Goal: Book appointment/travel/reservation

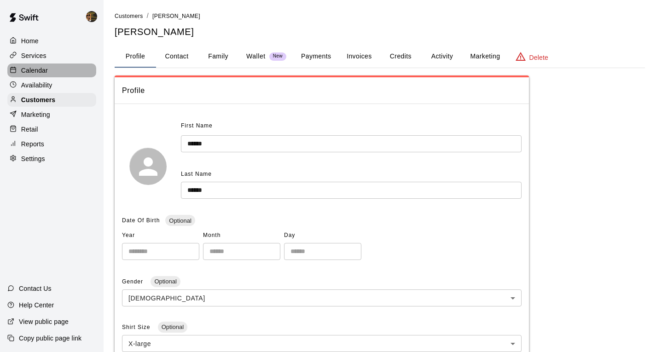
click at [23, 73] on p "Calendar" at bounding box center [34, 70] width 27 height 9
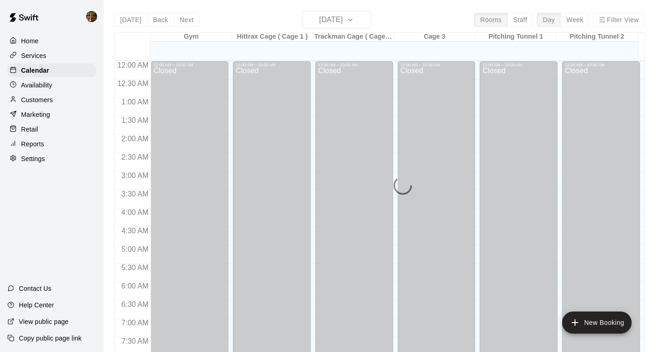
scroll to position [465, 0]
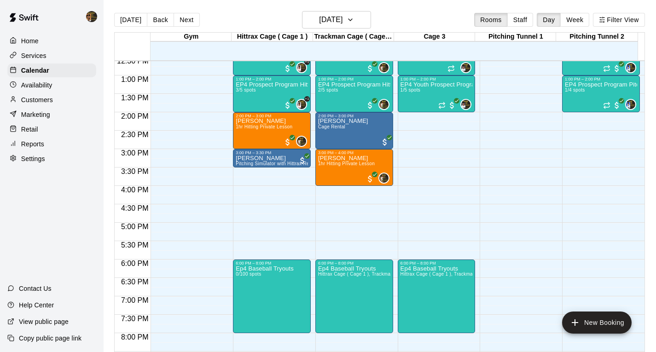
click at [38, 102] on p "Customers" at bounding box center [37, 99] width 32 height 9
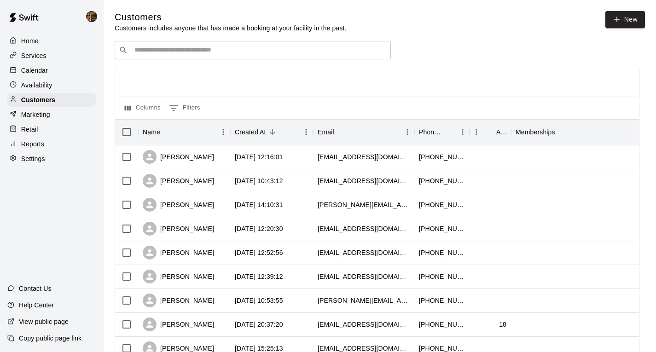
click at [192, 48] on input "Search customers by name or email" at bounding box center [259, 50] width 255 height 9
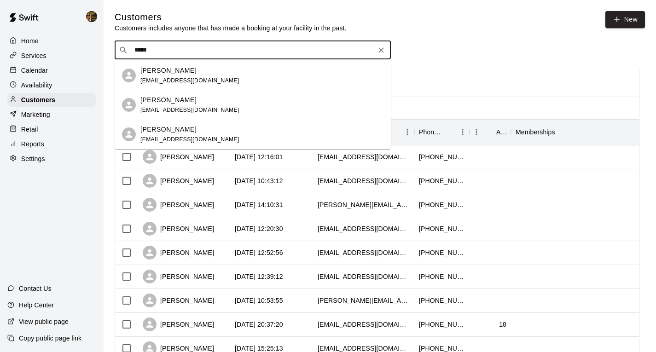
type input "*****"
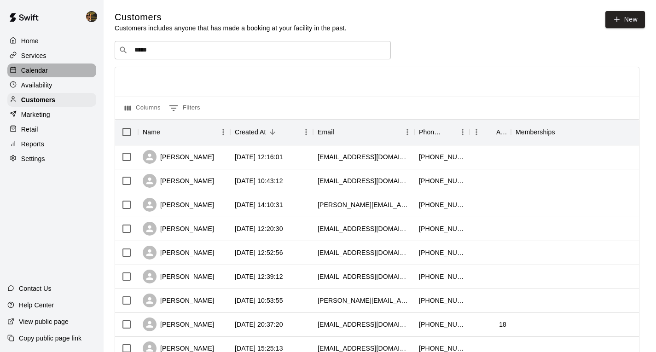
click at [31, 73] on p "Calendar" at bounding box center [34, 70] width 27 height 9
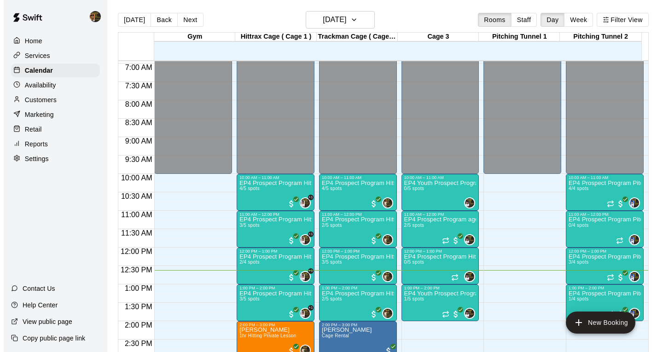
scroll to position [223, 0]
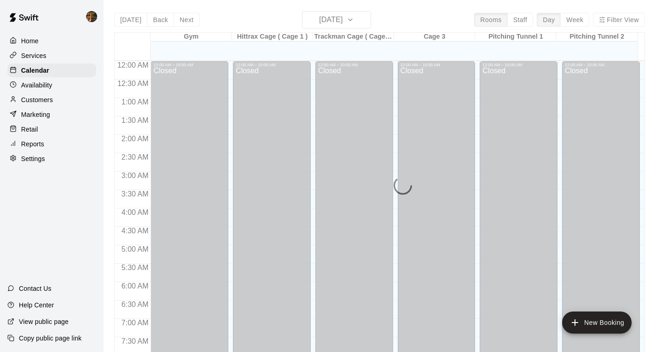
scroll to position [465, 0]
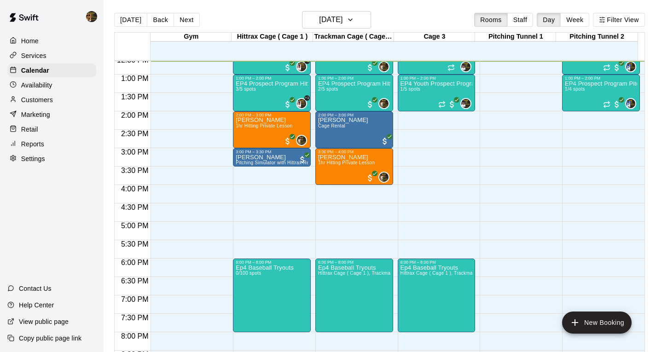
click at [43, 99] on p "Customers" at bounding box center [37, 99] width 32 height 9
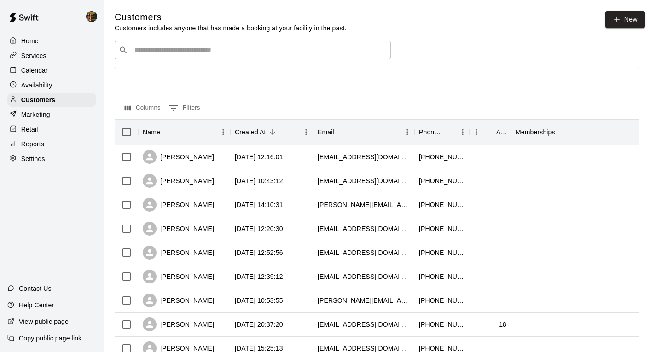
click at [195, 52] on input "Search customers by name or email" at bounding box center [259, 50] width 255 height 9
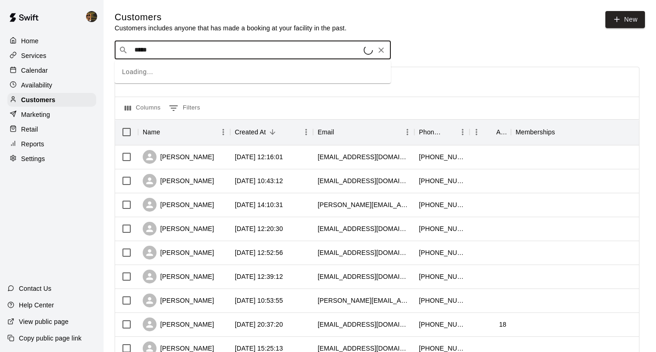
type input "******"
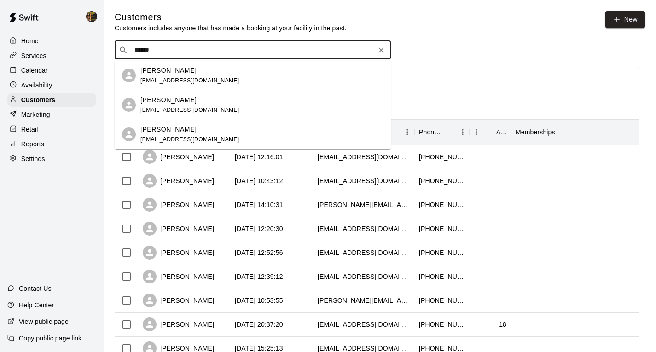
click at [167, 131] on p "[PERSON_NAME]" at bounding box center [168, 130] width 56 height 10
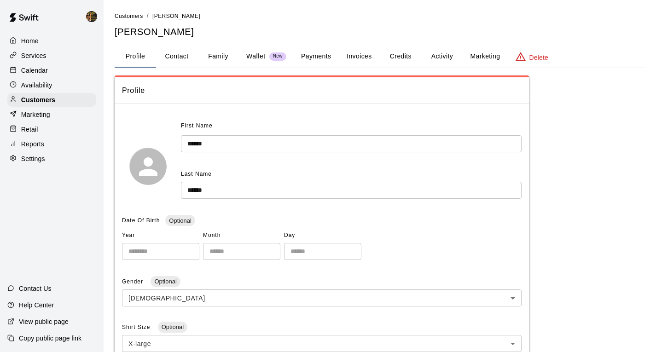
click at [321, 51] on button "Payments" at bounding box center [316, 57] width 45 height 22
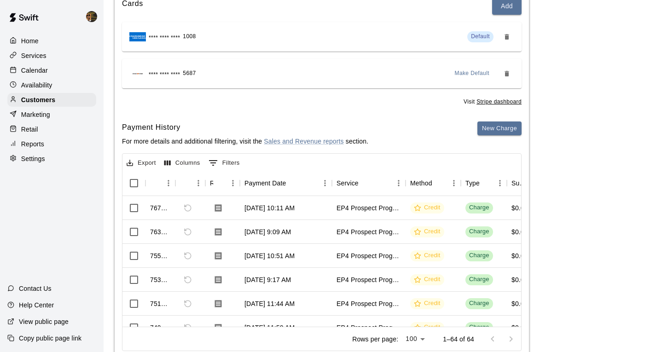
scroll to position [150, 0]
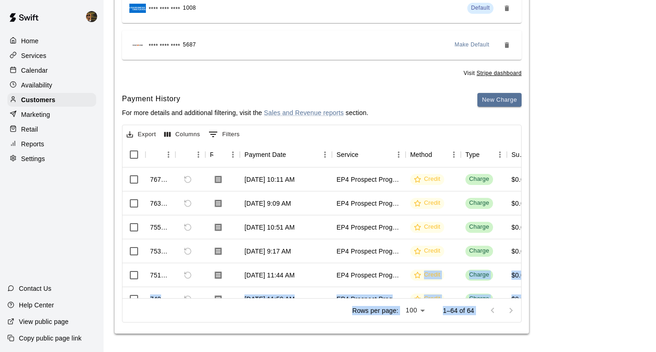
drag, startPoint x: 215, startPoint y: 286, endPoint x: 408, endPoint y: 279, distance: 193.1
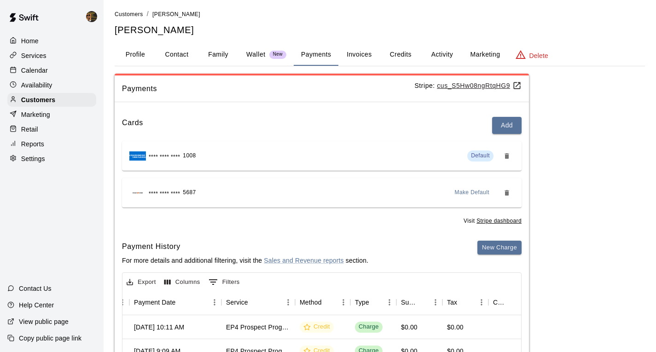
scroll to position [0, 0]
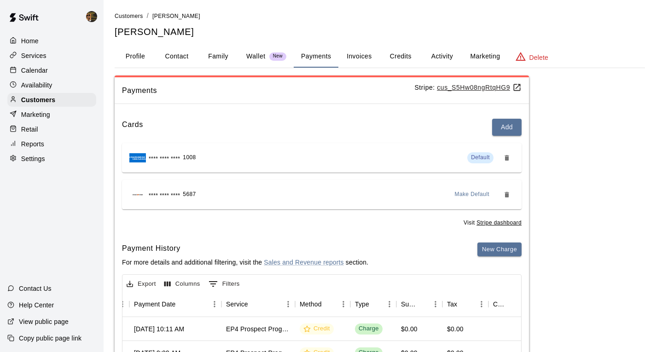
click at [439, 54] on button "Activity" at bounding box center [441, 57] width 41 height 22
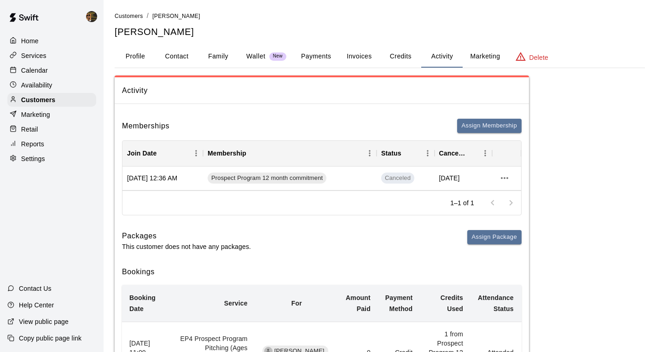
click at [53, 15] on div at bounding box center [52, 16] width 104 height 33
click at [488, 130] on button "Assign Membership" at bounding box center [489, 126] width 64 height 14
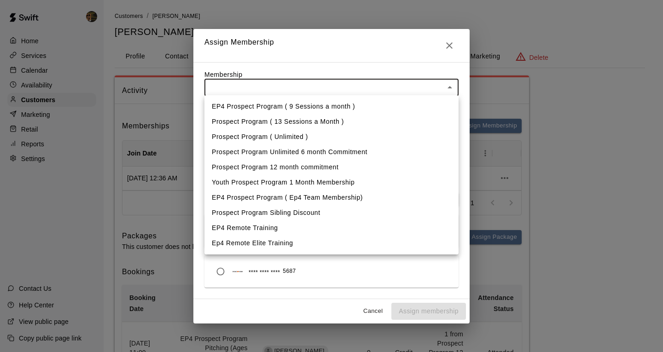
click at [299, 169] on li "Prospect Program 12 month commitment" at bounding box center [331, 167] width 254 height 15
type input "**********"
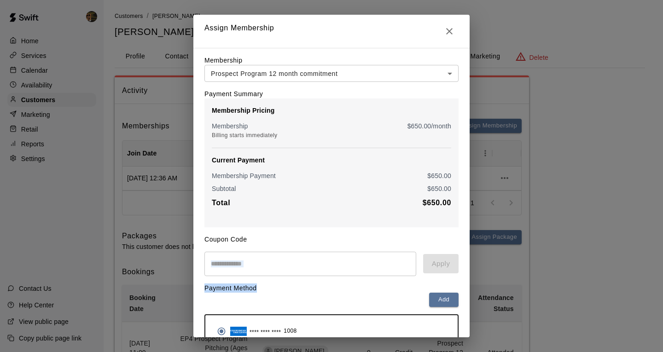
drag, startPoint x: 471, startPoint y: 236, endPoint x: 475, endPoint y: 281, distance: 45.3
click at [475, 280] on div "**********" at bounding box center [331, 176] width 663 height 352
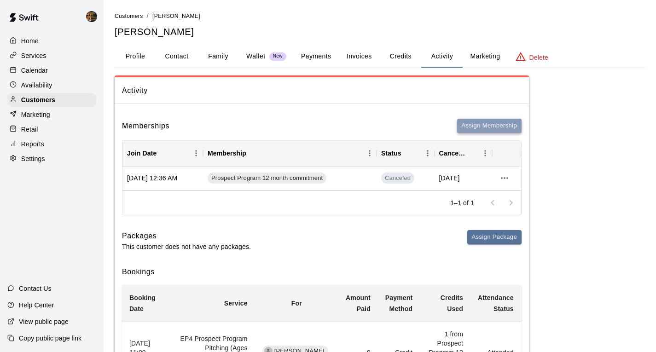
click at [482, 122] on button "Assign Membership" at bounding box center [489, 126] width 64 height 14
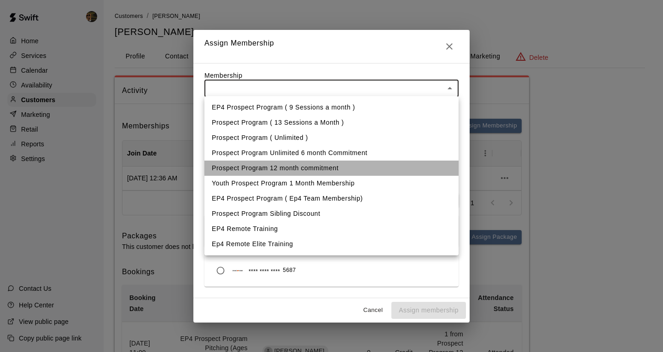
click at [273, 163] on li "Prospect Program 12 month commitment" at bounding box center [331, 168] width 254 height 15
type input "**********"
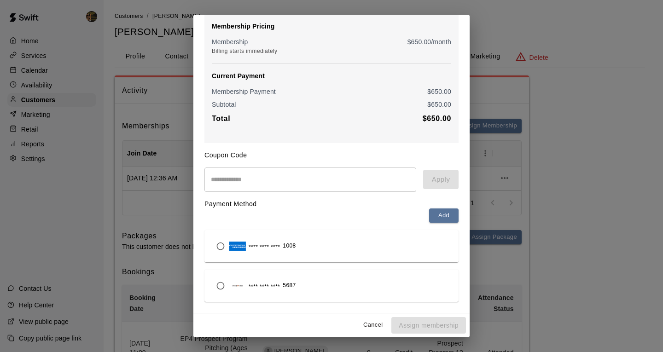
scroll to position [88, 0]
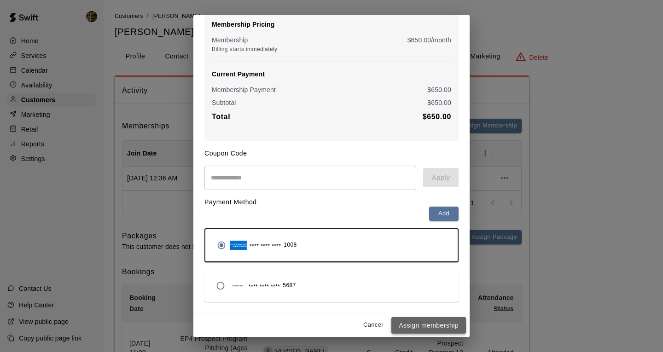
click at [435, 326] on button "Assign membership" at bounding box center [428, 325] width 75 height 17
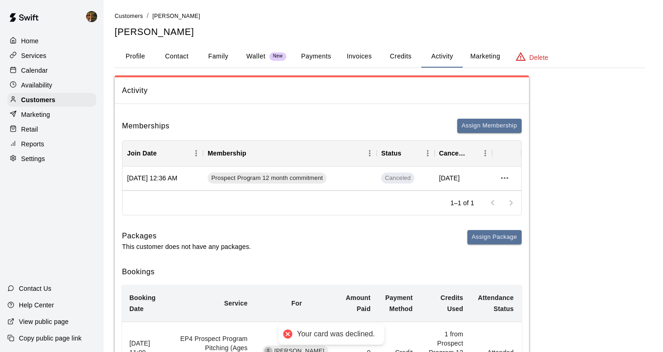
scroll to position [0, 0]
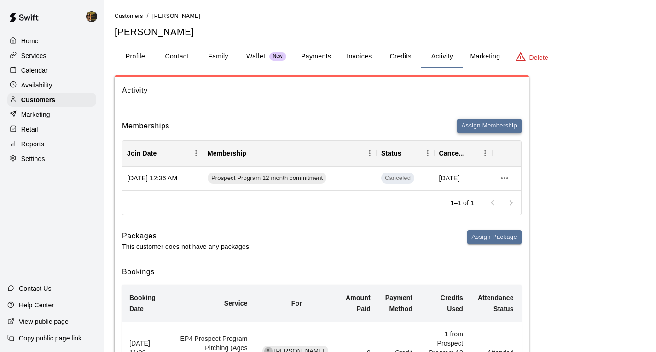
click at [481, 127] on button "Assign Membership" at bounding box center [489, 126] width 64 height 14
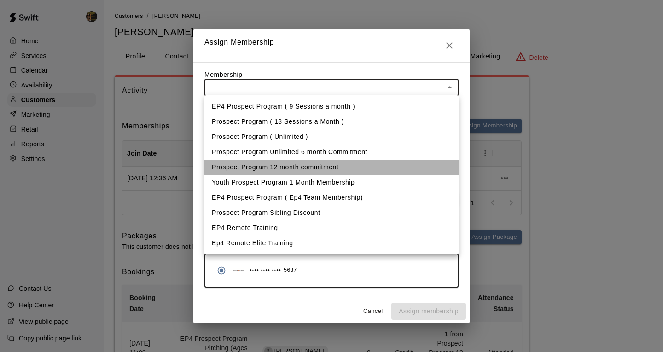
click at [269, 167] on li "Prospect Program 12 month commitment" at bounding box center [331, 167] width 254 height 15
type input "**********"
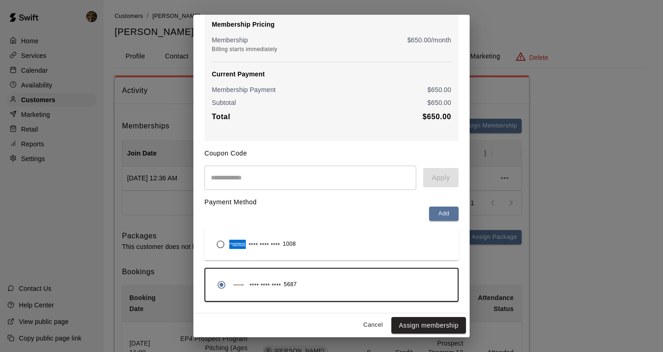
scroll to position [90, 0]
click at [412, 327] on button "Assign membership" at bounding box center [428, 325] width 75 height 17
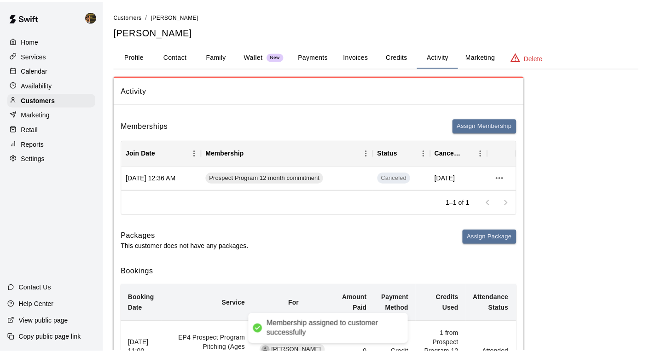
scroll to position [0, 0]
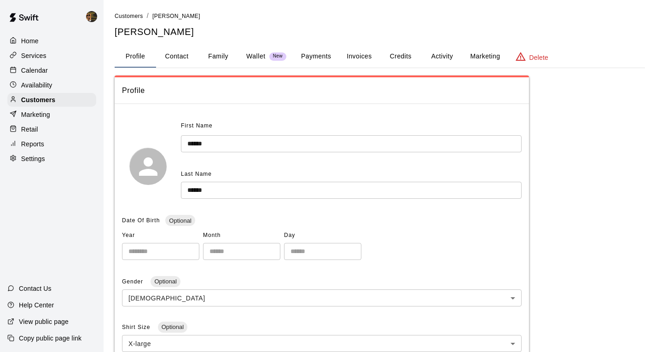
click at [314, 53] on button "Payments" at bounding box center [316, 57] width 45 height 22
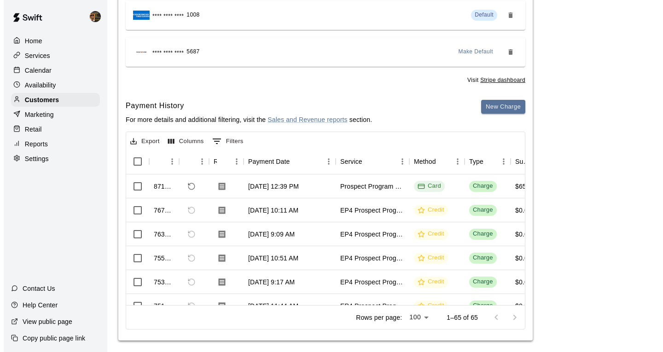
scroll to position [150, 0]
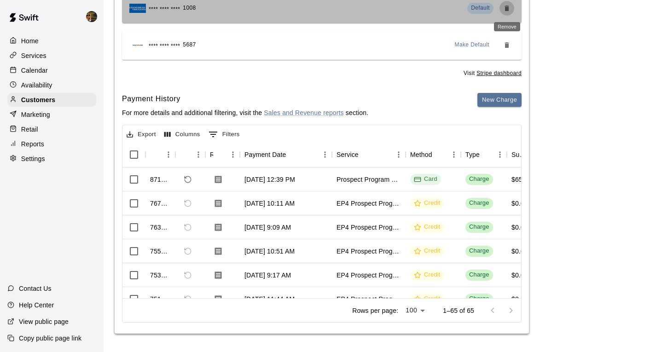
click at [508, 6] on icon "Remove" at bounding box center [506, 8] width 7 height 7
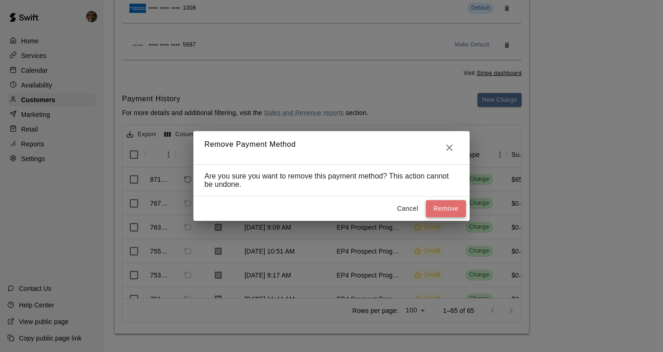
click at [442, 206] on button "Remove" at bounding box center [446, 208] width 40 height 17
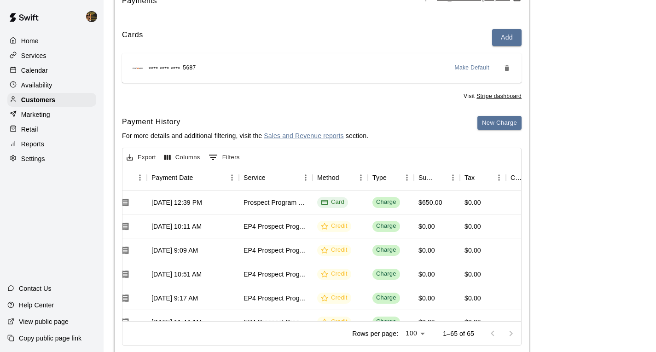
scroll to position [0, 0]
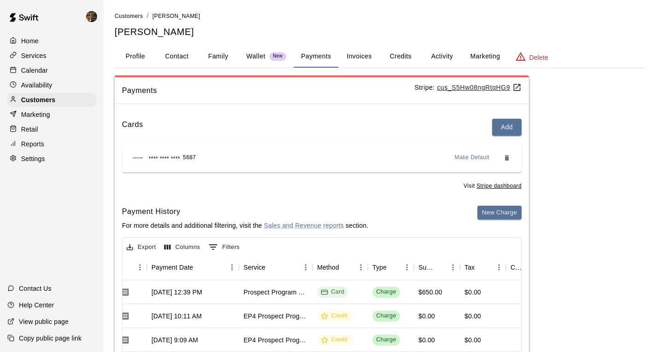
click at [391, 56] on button "Credits" at bounding box center [400, 57] width 41 height 22
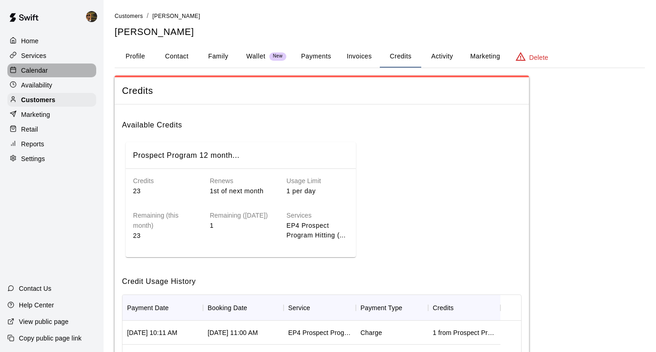
click at [26, 71] on p "Calendar" at bounding box center [34, 70] width 27 height 9
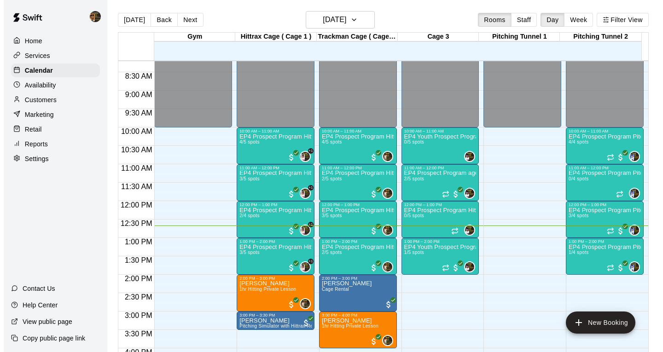
scroll to position [285, 0]
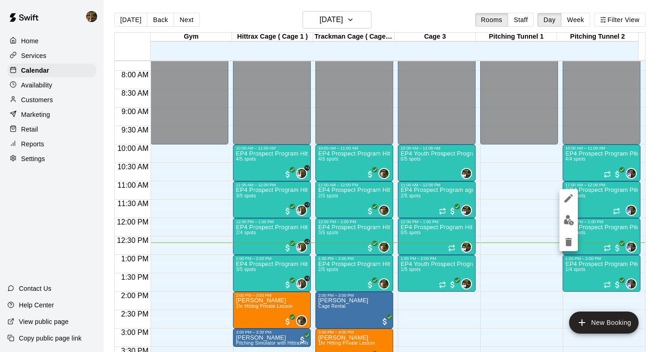
click at [573, 218] on img "edit" at bounding box center [569, 220] width 11 height 11
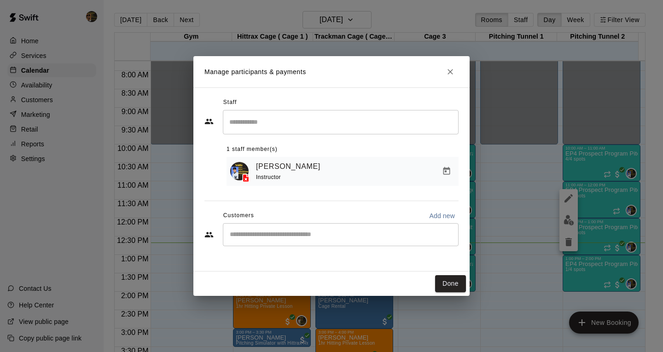
click at [270, 128] on input "Search staff" at bounding box center [340, 122] width 227 height 16
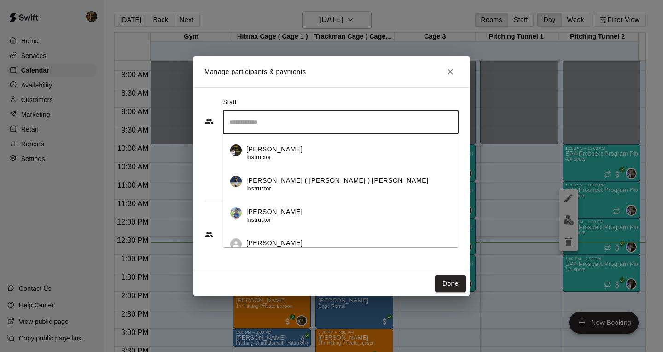
click at [452, 281] on button "Done" at bounding box center [450, 283] width 31 height 17
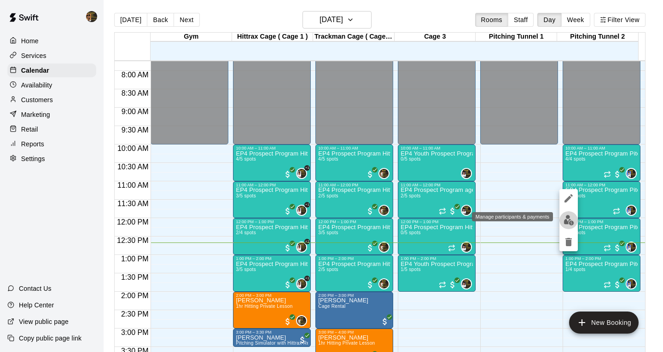
click at [568, 223] on img "edit" at bounding box center [569, 220] width 11 height 11
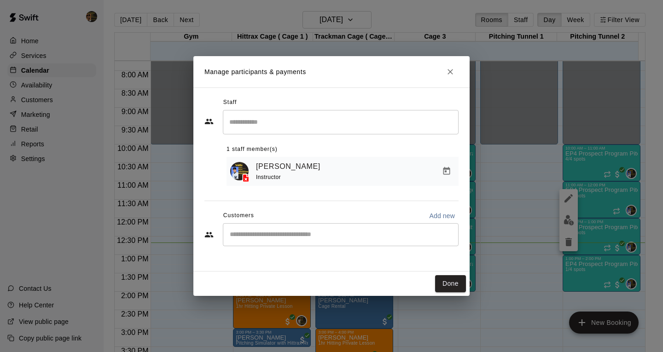
click at [338, 234] on input "Start typing to search customers..." at bounding box center [340, 234] width 227 height 9
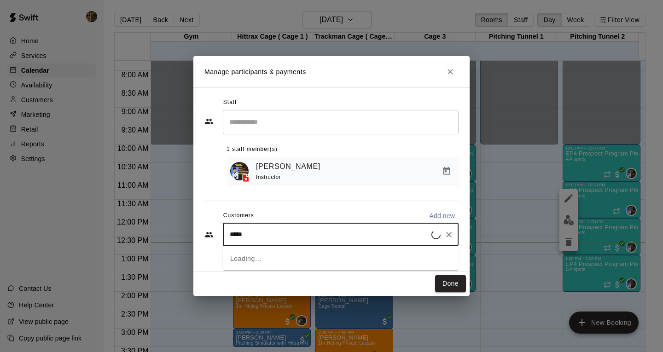
type input "******"
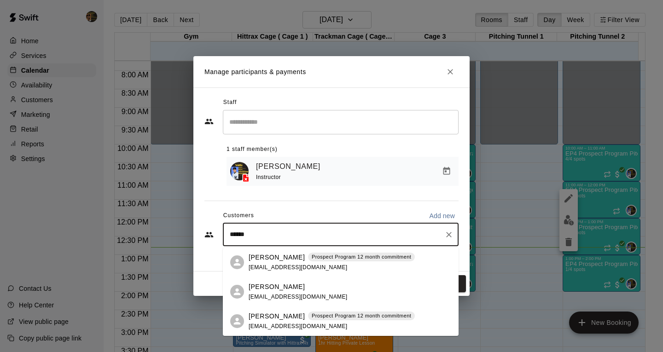
click at [269, 311] on div "Romeo Aviles Prospect Program 12 month commitment miguelraven@gmail.com" at bounding box center [341, 321] width 236 height 29
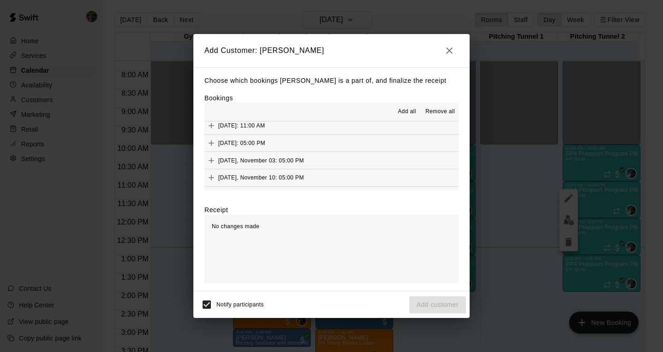
scroll to position [92, 0]
click at [211, 126] on icon "Add" at bounding box center [211, 124] width 9 height 9
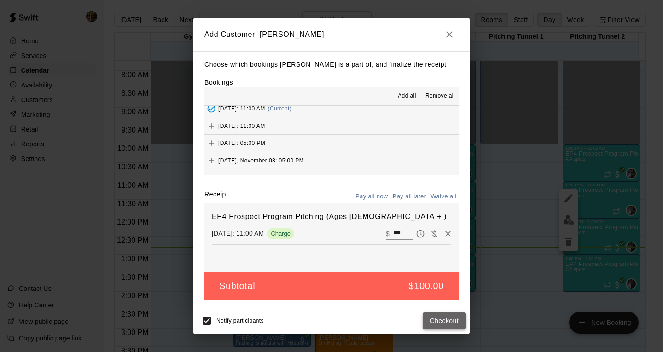
click at [454, 320] on button "Checkout" at bounding box center [444, 321] width 43 height 17
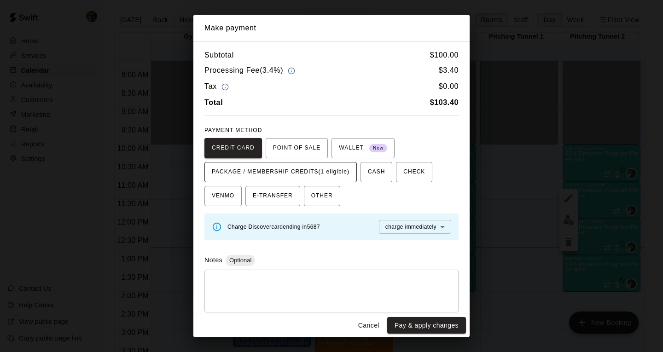
click at [339, 176] on span "PACKAGE / MEMBERSHIP CREDITS (1 eligible)" at bounding box center [281, 172] width 138 height 15
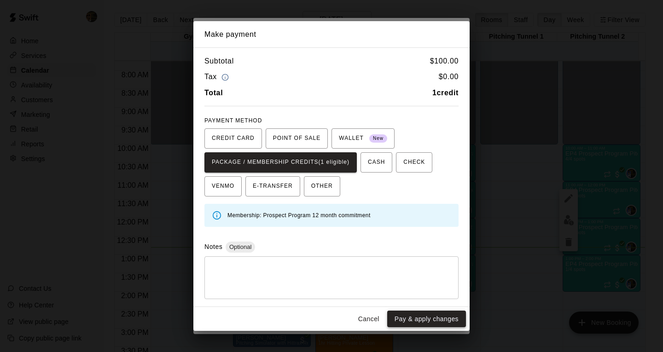
click at [427, 319] on button "Pay & apply changes" at bounding box center [426, 319] width 79 height 17
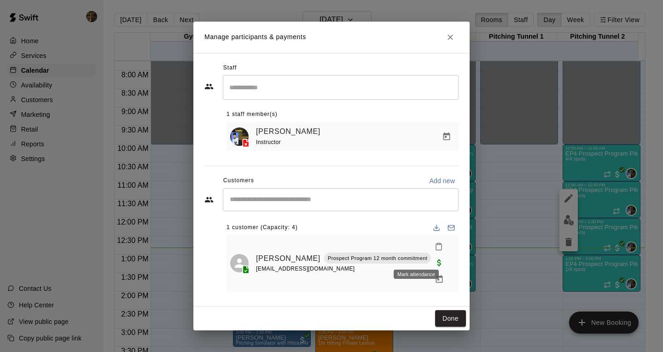
click at [435, 251] on icon "Mark attendance" at bounding box center [439, 247] width 8 height 8
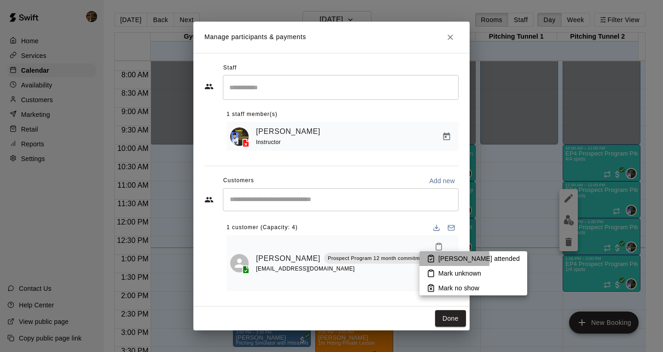
click at [451, 259] on p "Mark attended" at bounding box center [478, 258] width 81 height 9
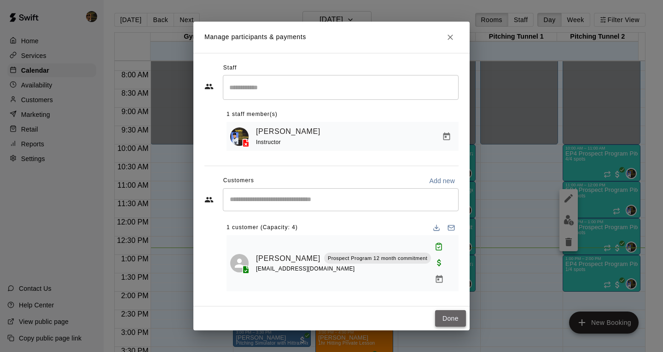
click at [441, 312] on button "Done" at bounding box center [450, 318] width 31 height 17
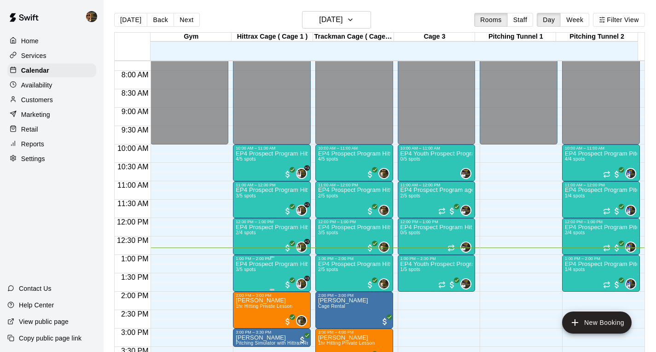
click at [248, 264] on p "EP4 Prospect Program Hitting ( 16u+ Slot )" at bounding box center [272, 264] width 72 height 0
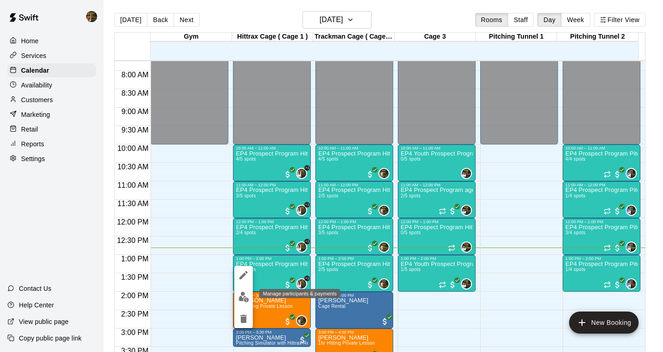
click at [243, 297] on img "edit" at bounding box center [244, 297] width 11 height 11
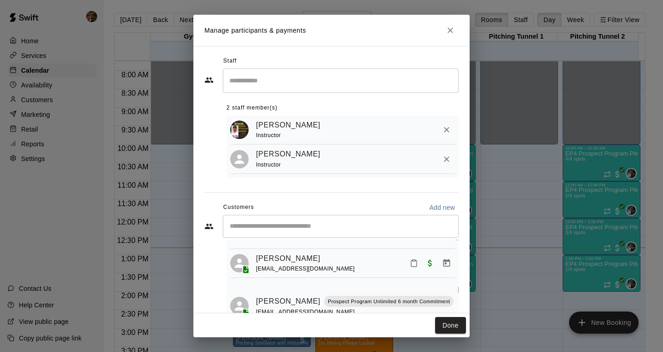
scroll to position [84, 0]
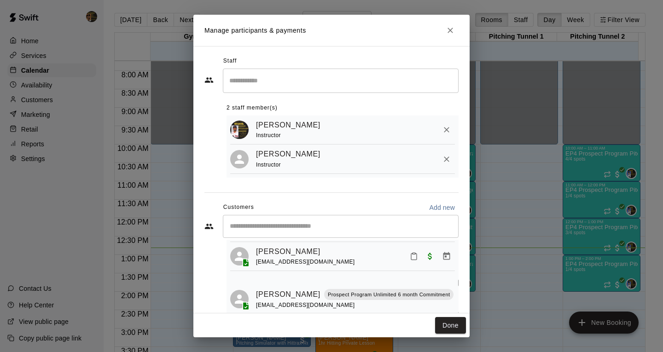
click at [453, 259] on div "Staff ​ 2 staff member(s) Roldani Baldwin Instructor Monte Gutierez Instructor …" at bounding box center [331, 180] width 276 height 268
click at [453, 233] on div "Staff ​ 2 staff member(s) Roldani Baldwin Instructor Monte Gutierez Instructor …" at bounding box center [331, 180] width 276 height 268
click at [454, 29] on icon "Close" at bounding box center [450, 30] width 9 height 9
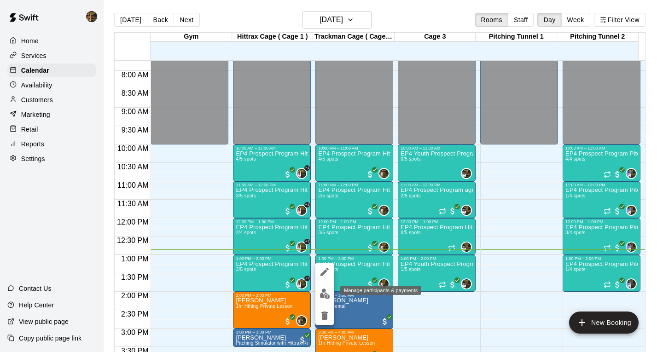
click at [327, 297] on img "edit" at bounding box center [325, 294] width 11 height 11
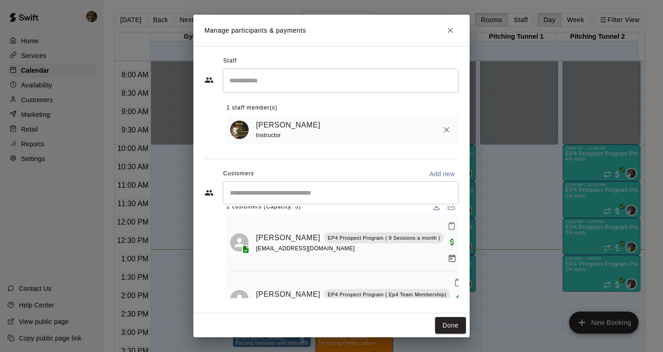
scroll to position [17, 0]
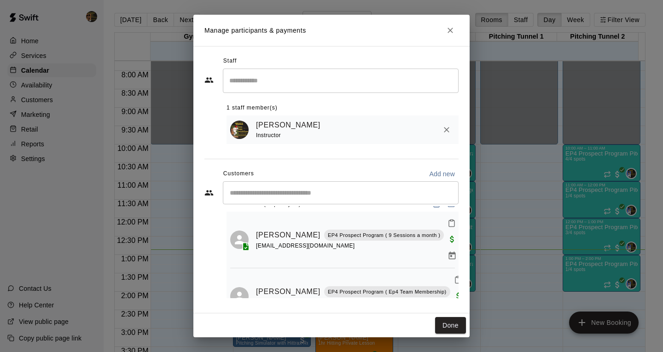
click at [458, 27] on h2 "Manage participants & payments" at bounding box center [331, 30] width 276 height 31
click at [454, 31] on icon "Close" at bounding box center [450, 30] width 9 height 9
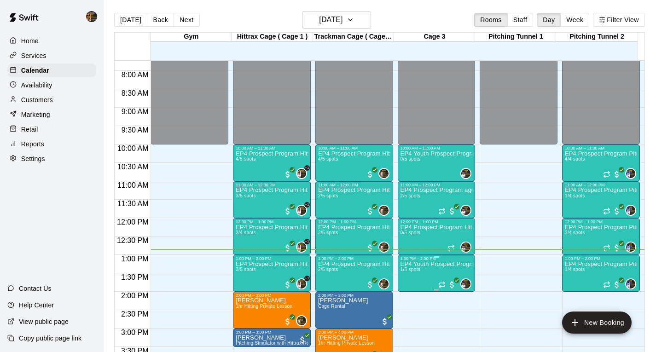
click at [426, 264] on p "EP4 Youth Prospect Program ages [DEMOGRAPHIC_DATA]" at bounding box center [437, 264] width 72 height 0
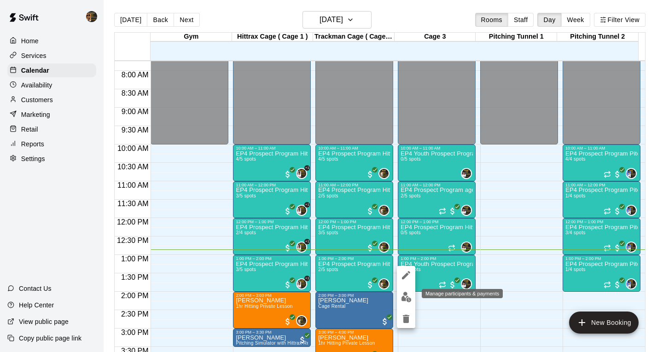
click at [404, 298] on img "edit" at bounding box center [406, 297] width 11 height 11
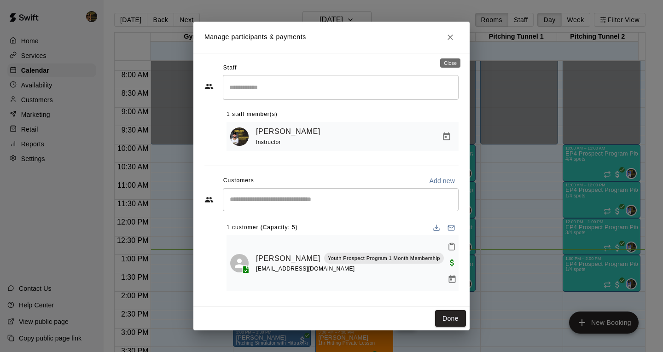
click at [452, 42] on icon "Close" at bounding box center [450, 37] width 9 height 9
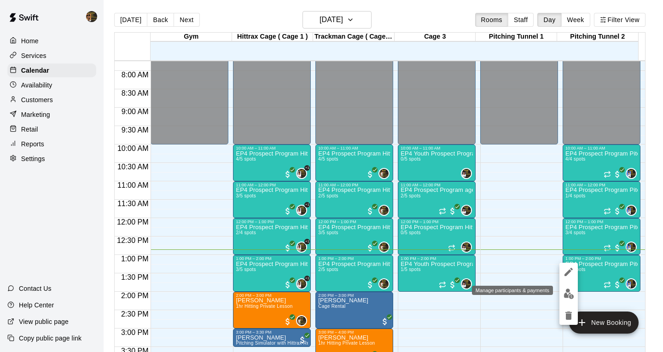
click at [572, 290] on img "edit" at bounding box center [569, 294] width 11 height 11
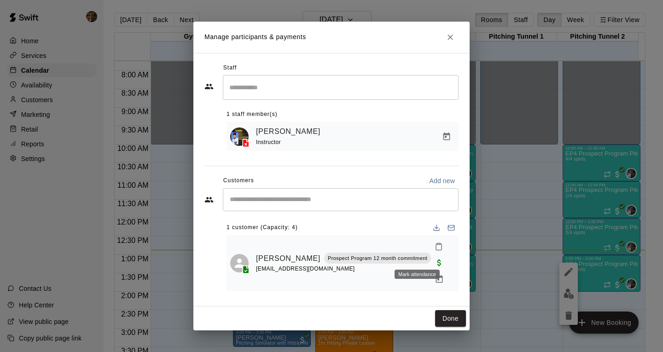
click at [435, 251] on icon "Mark attendance" at bounding box center [439, 247] width 8 height 8
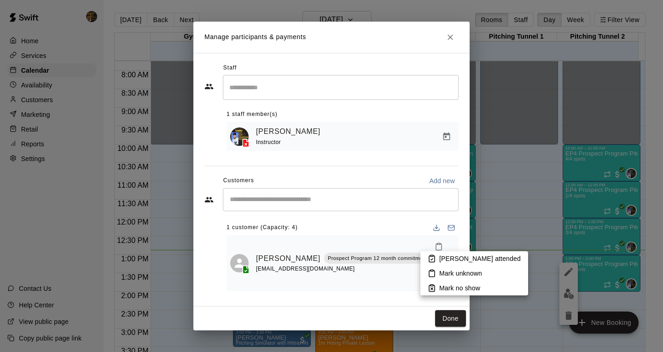
click at [440, 257] on p "Mark attended" at bounding box center [479, 258] width 81 height 9
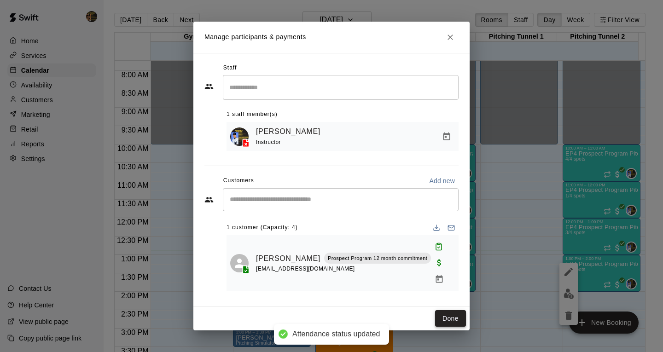
click at [446, 310] on button "Done" at bounding box center [450, 318] width 31 height 17
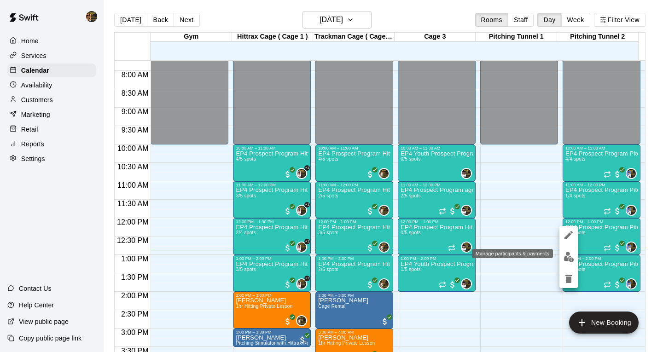
click at [572, 259] on img "edit" at bounding box center [569, 257] width 11 height 11
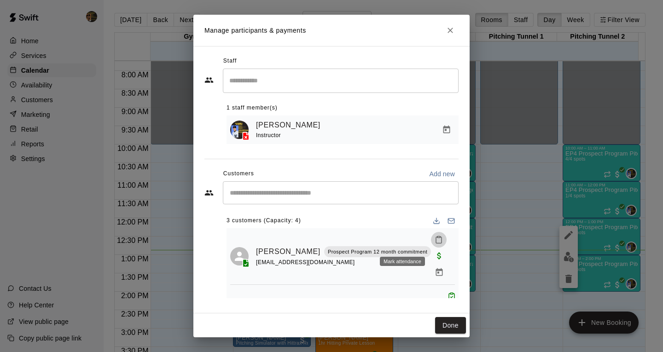
click at [435, 242] on icon "Mark attendance" at bounding box center [439, 240] width 8 height 8
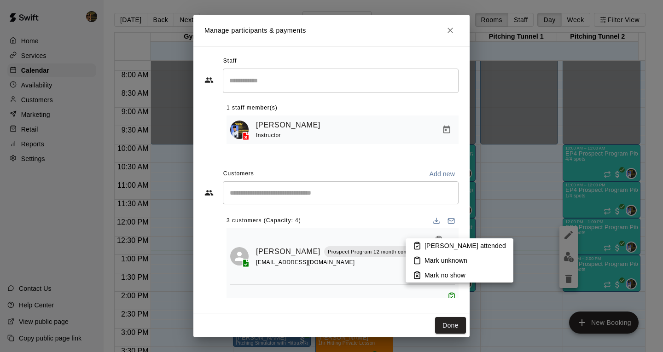
click at [429, 248] on p "Mark attended" at bounding box center [465, 245] width 81 height 9
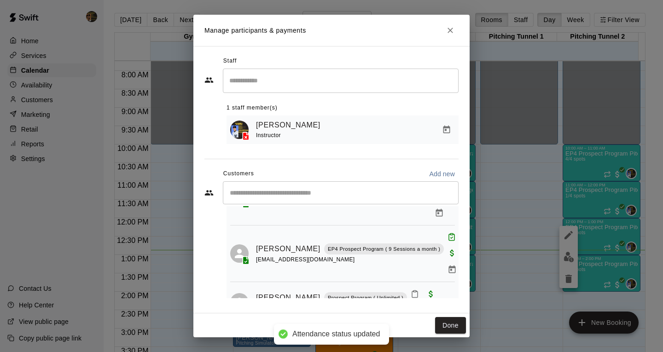
scroll to position [61, 0]
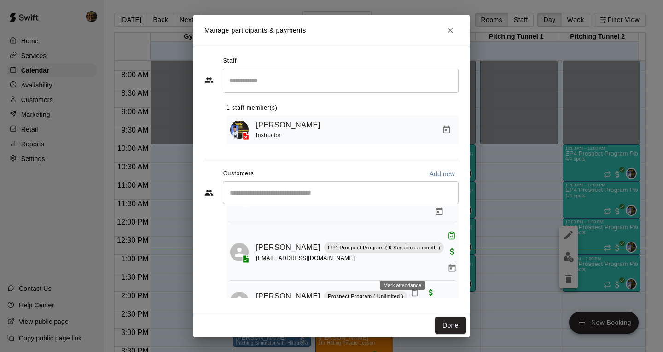
click at [411, 289] on icon "Mark attendance" at bounding box center [415, 293] width 8 height 8
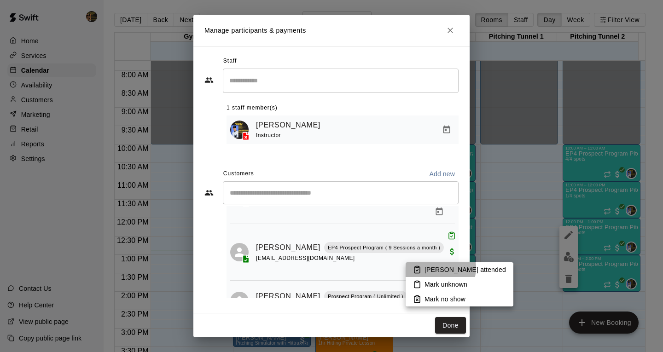
click at [435, 268] on p "Mark attended" at bounding box center [465, 269] width 81 height 9
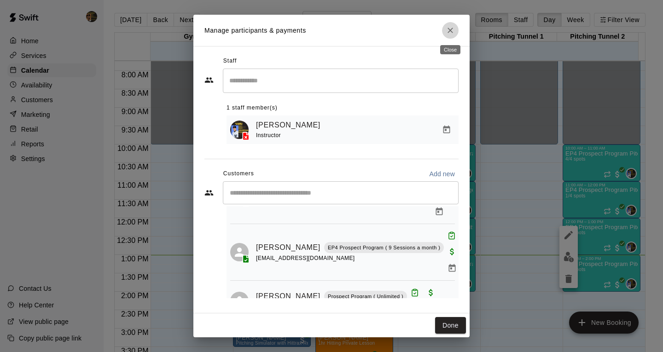
click at [451, 32] on icon "Close" at bounding box center [450, 30] width 9 height 9
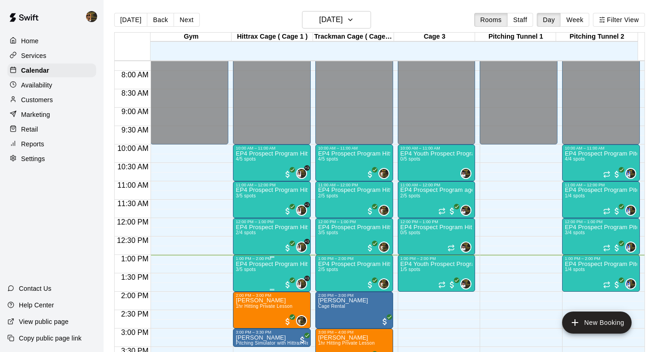
drag, startPoint x: 258, startPoint y: 253, endPoint x: 258, endPoint y: 258, distance: 5.1
click at [258, 256] on div "12:00 AM – 10:00 AM Closed 10:00 AM – 11:00 AM EP4 Prospect Program Hitting ( 1…" at bounding box center [272, 218] width 78 height 884
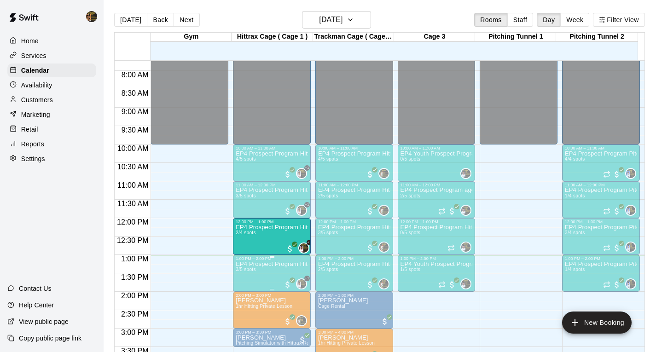
drag, startPoint x: 258, startPoint y: 258, endPoint x: 259, endPoint y: 269, distance: 11.1
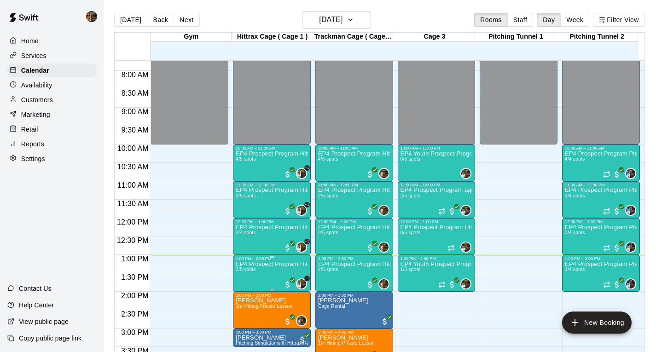
click at [244, 272] on span "3/5 spots" at bounding box center [246, 269] width 20 height 5
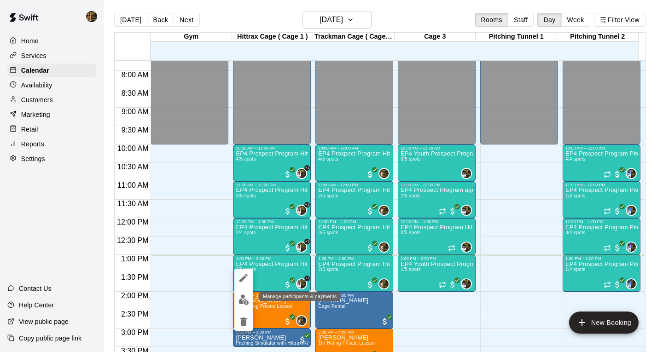
click at [239, 299] on img "edit" at bounding box center [244, 300] width 11 height 11
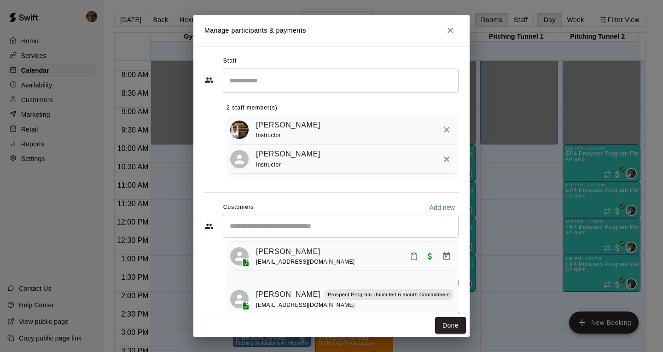
scroll to position [84, 0]
click at [410, 252] on icon "Mark attendance" at bounding box center [414, 256] width 8 height 8
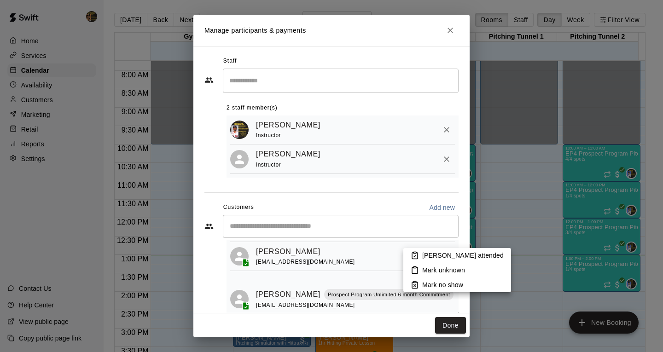
click at [438, 254] on p "Mark attended" at bounding box center [462, 255] width 81 height 9
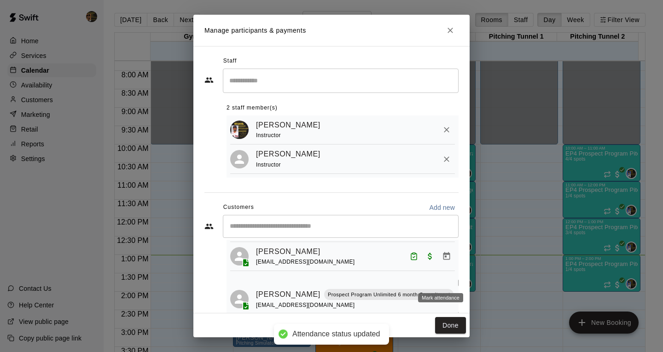
click at [457, 280] on icon "Mark attendance" at bounding box center [461, 283] width 8 height 8
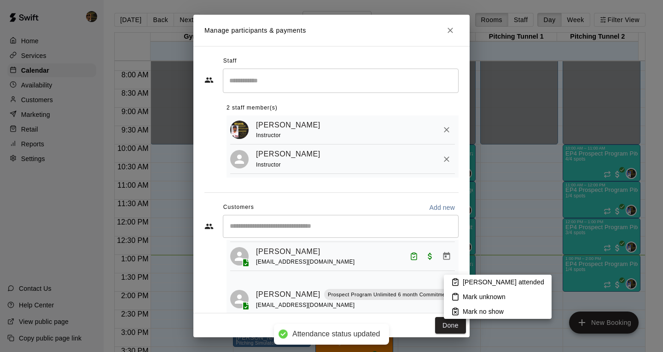
click at [462, 281] on li "Mark attended" at bounding box center [498, 282] width 108 height 15
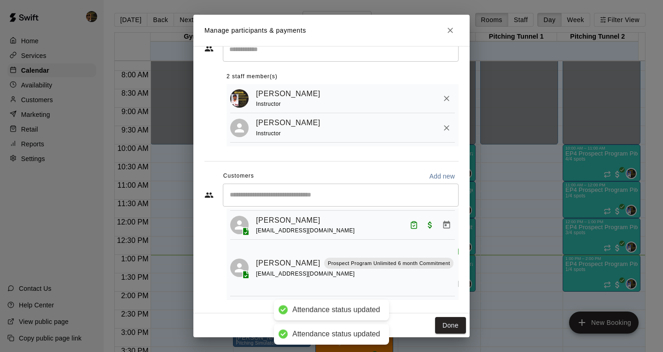
scroll to position [36, 0]
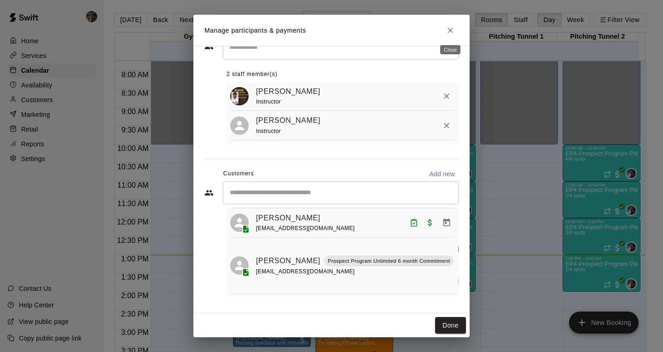
click at [448, 32] on icon "Close" at bounding box center [451, 31] width 6 height 6
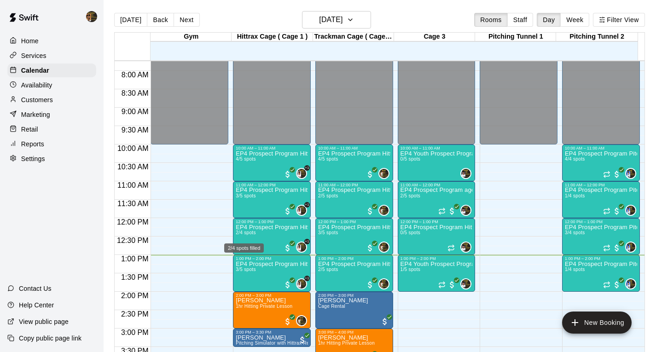
click at [260, 244] on div "2/4 spots filled" at bounding box center [244, 248] width 40 height 9
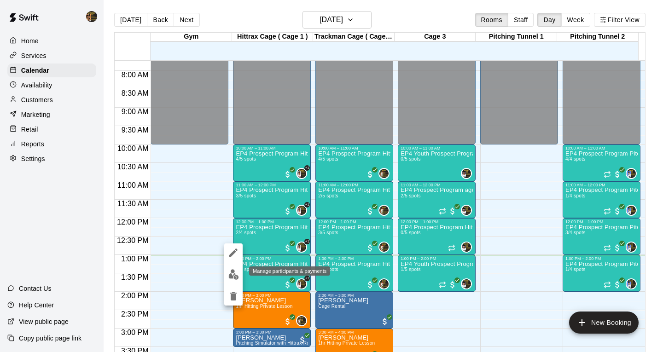
click at [236, 279] on img "edit" at bounding box center [233, 274] width 11 height 11
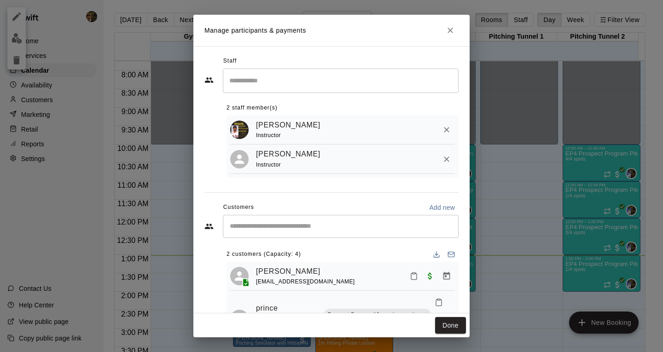
scroll to position [6, 0]
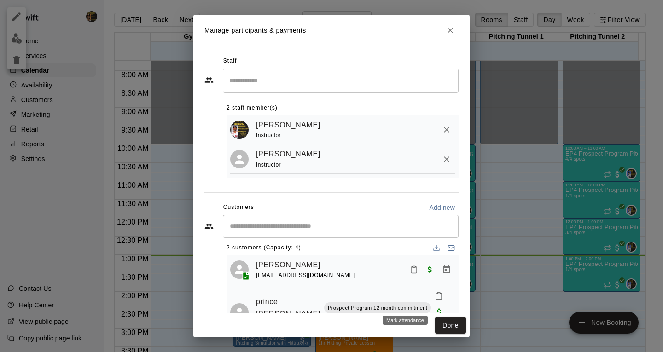
click at [437, 294] on rect "Mark attendance" at bounding box center [438, 293] width 3 height 1
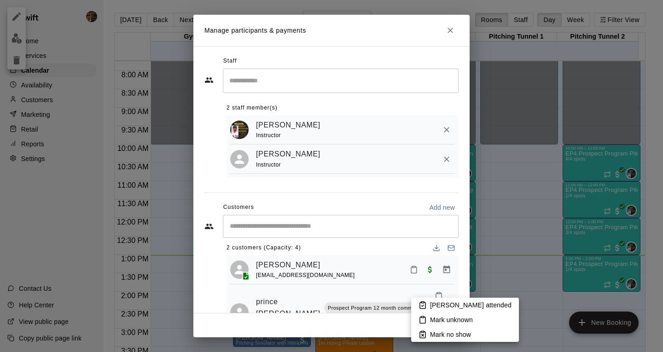
click at [442, 305] on p "Mark attended" at bounding box center [470, 305] width 81 height 9
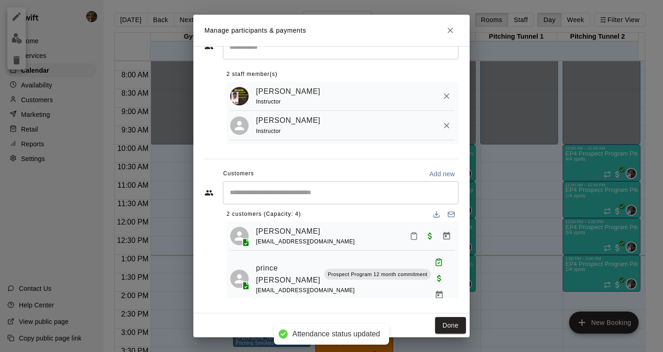
scroll to position [36, 0]
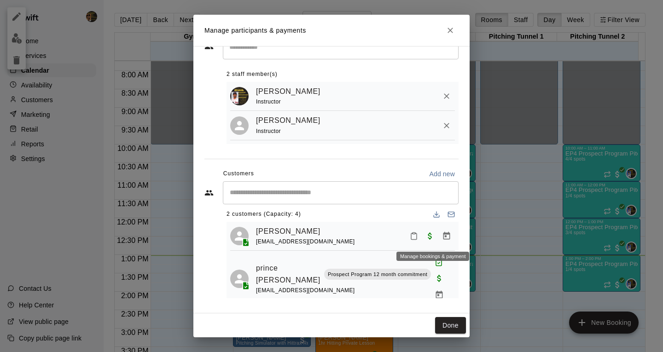
click at [442, 236] on icon "Manage bookings & payment" at bounding box center [446, 236] width 9 height 9
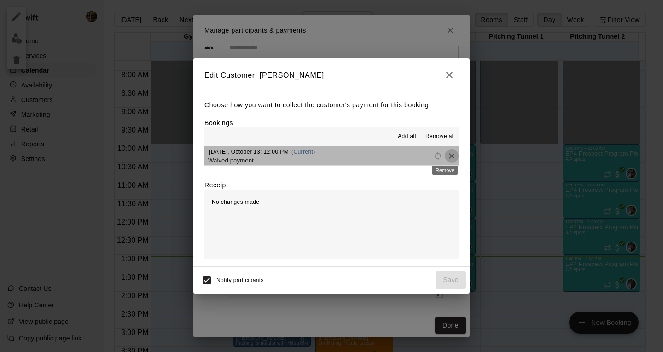
click at [449, 156] on icon "Remove" at bounding box center [452, 156] width 6 height 6
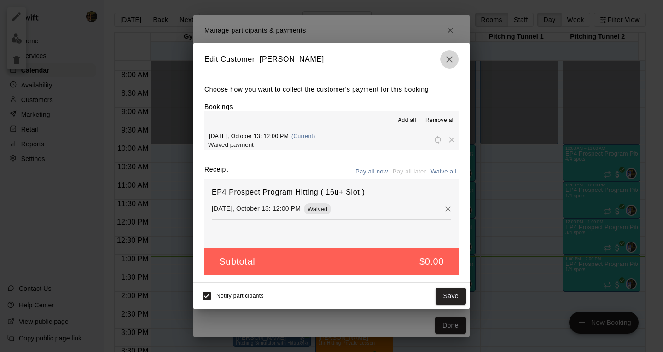
click at [450, 57] on icon "button" at bounding box center [449, 59] width 11 height 11
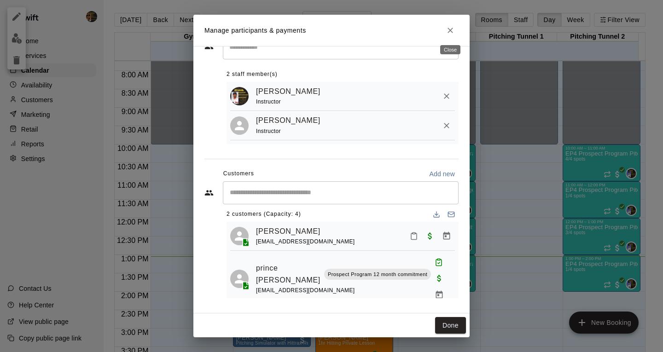
click at [452, 31] on icon "Close" at bounding box center [450, 30] width 9 height 9
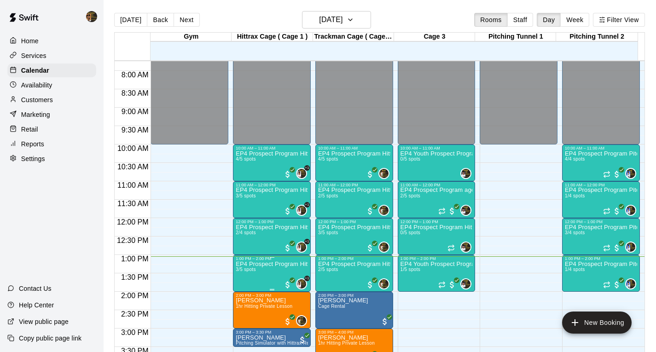
click at [269, 264] on p "EP4 Prospect Program Hitting ( 16u+ Slot )" at bounding box center [272, 264] width 72 height 0
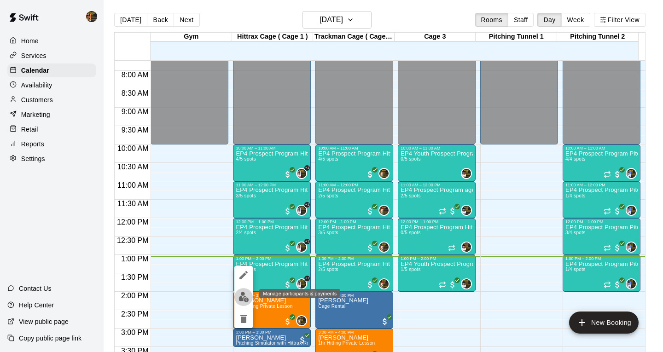
click at [241, 301] on img "edit" at bounding box center [244, 297] width 11 height 11
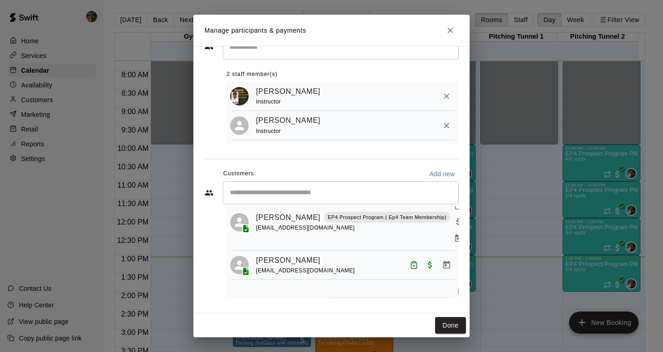
scroll to position [0, 0]
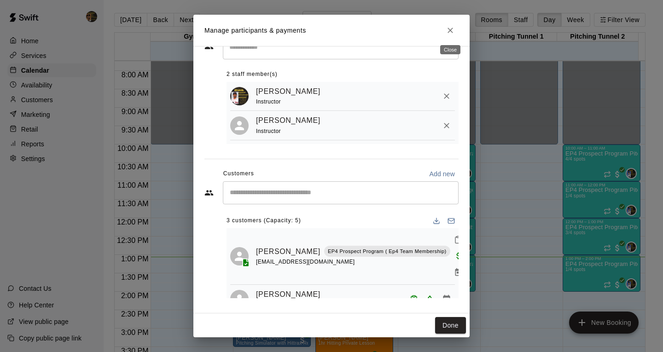
click at [452, 28] on icon "Close" at bounding box center [450, 30] width 9 height 9
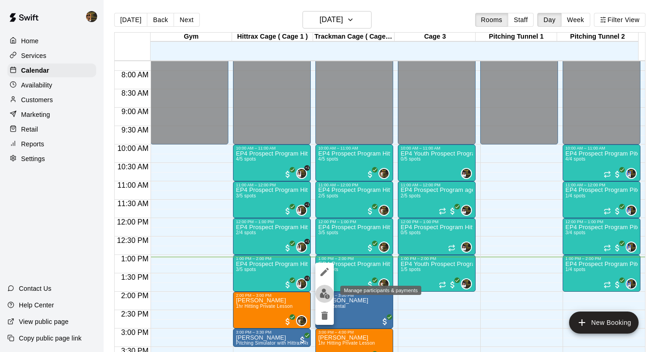
click at [325, 293] on img "edit" at bounding box center [325, 294] width 11 height 11
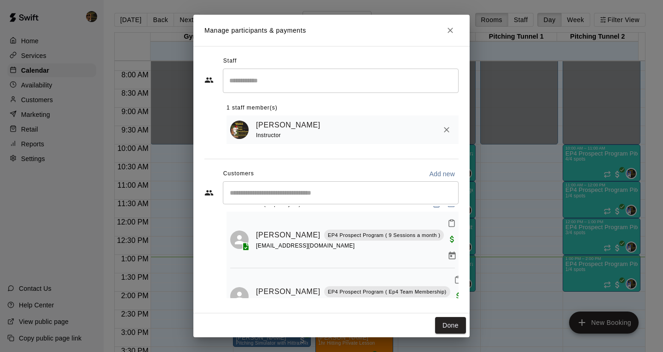
scroll to position [18, 0]
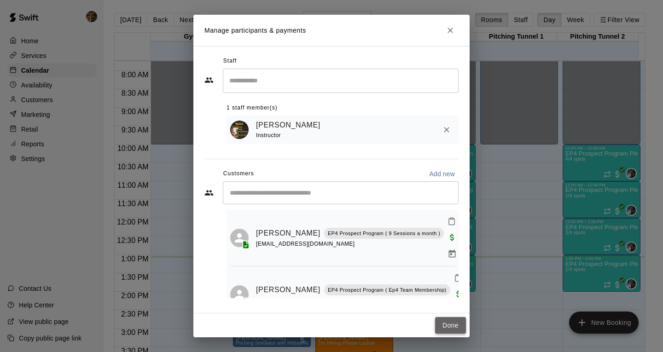
click at [454, 326] on button "Done" at bounding box center [450, 325] width 31 height 17
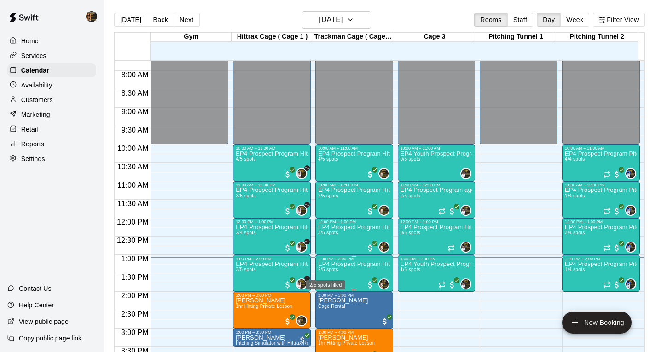
click at [324, 269] on span "2/5 spots" at bounding box center [328, 269] width 20 height 5
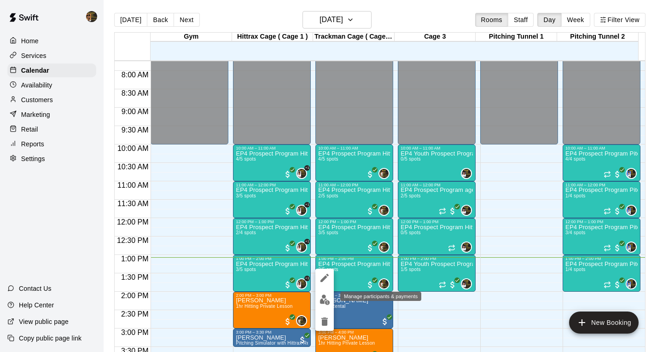
click at [323, 297] on img "edit" at bounding box center [325, 300] width 11 height 11
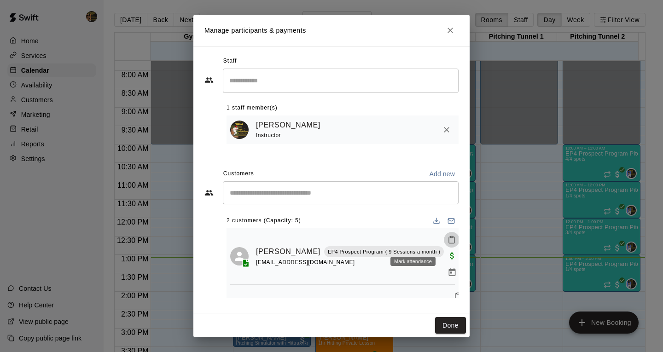
click at [448, 242] on icon "Mark attendance" at bounding box center [452, 240] width 8 height 8
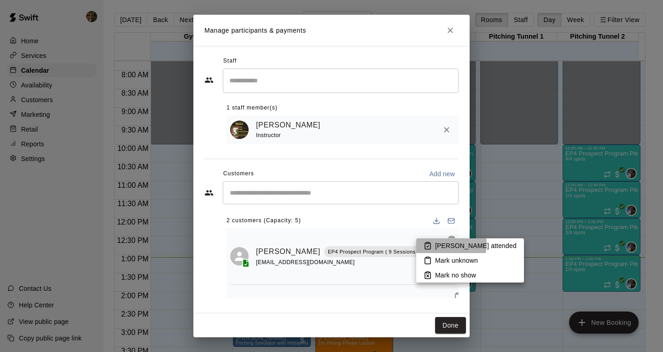
click at [431, 244] on icon at bounding box center [428, 246] width 8 height 8
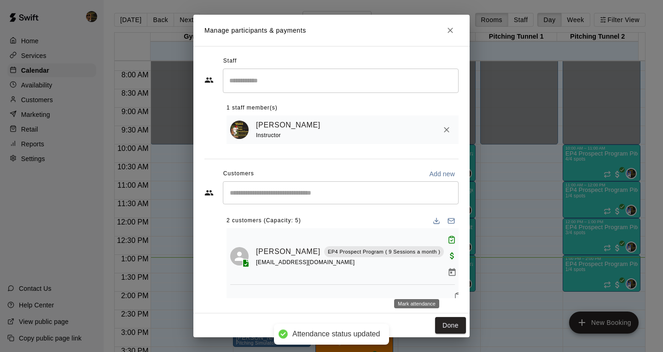
click at [454, 292] on icon "Mark attendance" at bounding box center [458, 296] width 8 height 8
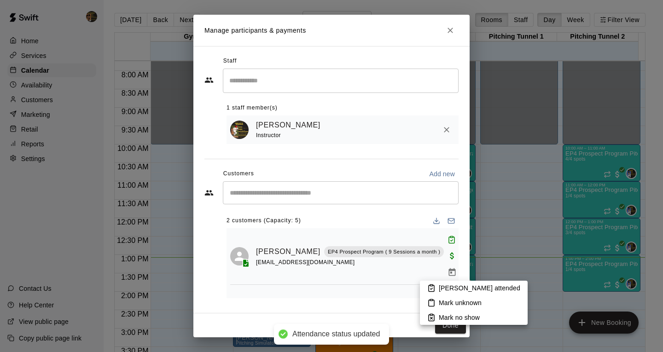
click at [438, 287] on li "Mark attended" at bounding box center [474, 288] width 108 height 15
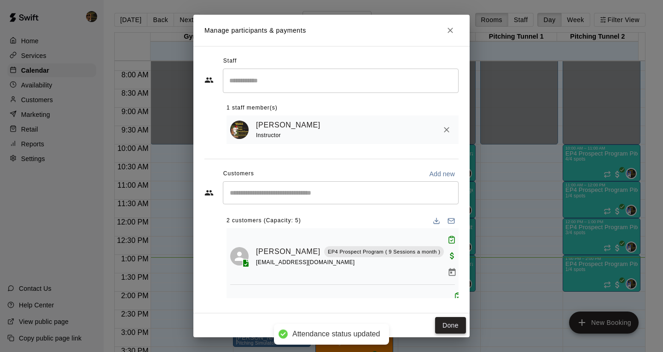
click at [444, 326] on button "Done" at bounding box center [450, 325] width 31 height 17
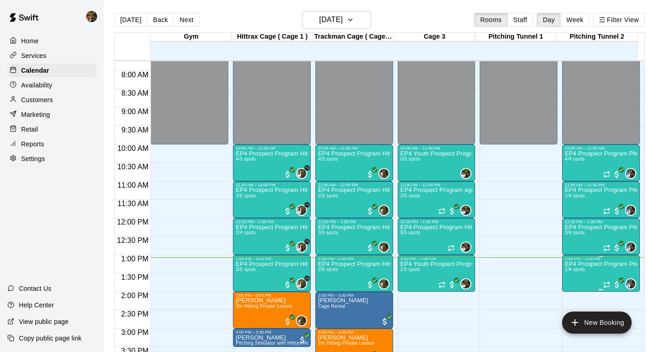
click at [593, 264] on p "EP4 Prospect Program Pitching (Ages [DEMOGRAPHIC_DATA]+ )" at bounding box center [601, 264] width 72 height 0
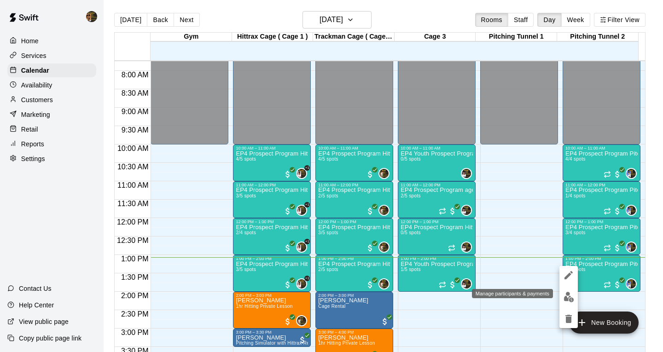
click at [569, 297] on img "edit" at bounding box center [569, 297] width 11 height 11
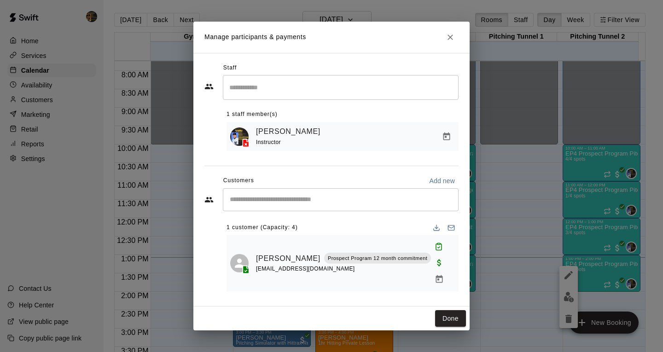
click at [450, 42] on icon "Close" at bounding box center [450, 37] width 9 height 9
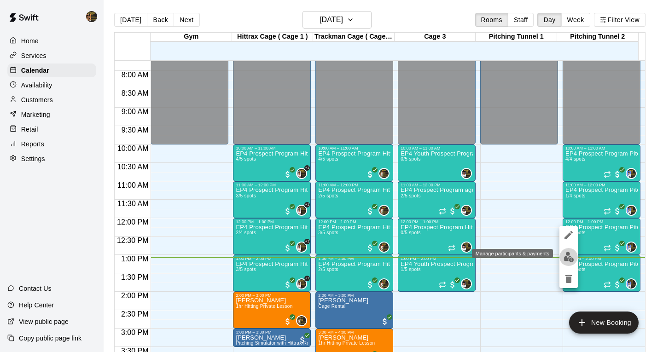
click at [569, 257] on img "edit" at bounding box center [569, 257] width 11 height 11
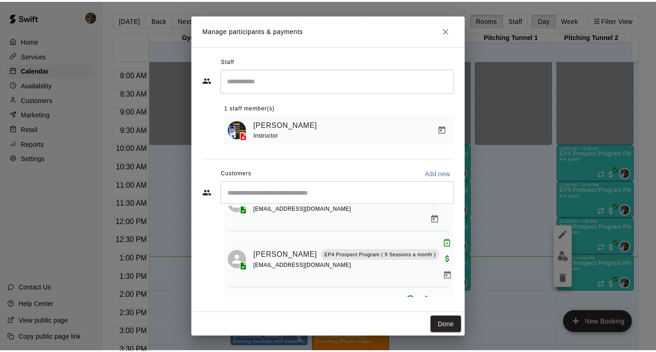
scroll to position [61, 0]
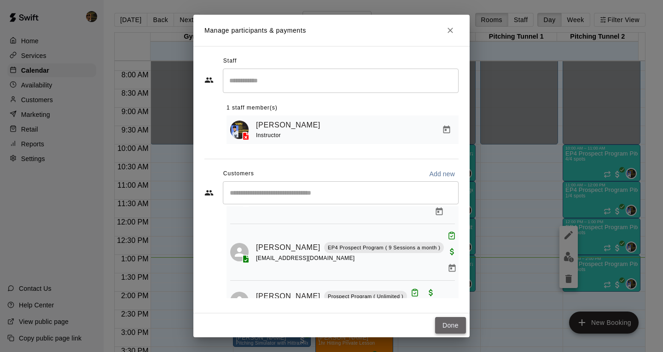
click at [456, 324] on button "Done" at bounding box center [450, 325] width 31 height 17
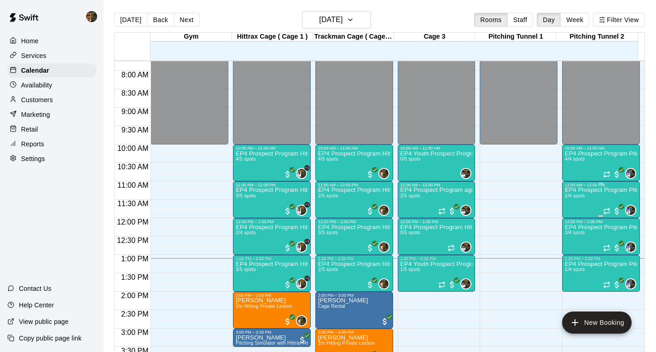
click at [598, 185] on div "11:00 AM – 12:00 PM" at bounding box center [601, 185] width 72 height 5
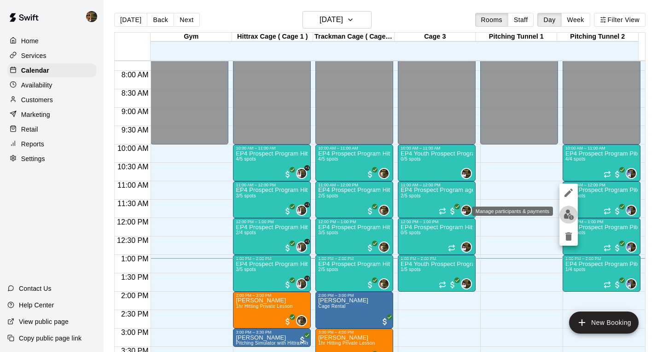
click at [569, 214] on img "edit" at bounding box center [569, 214] width 11 height 11
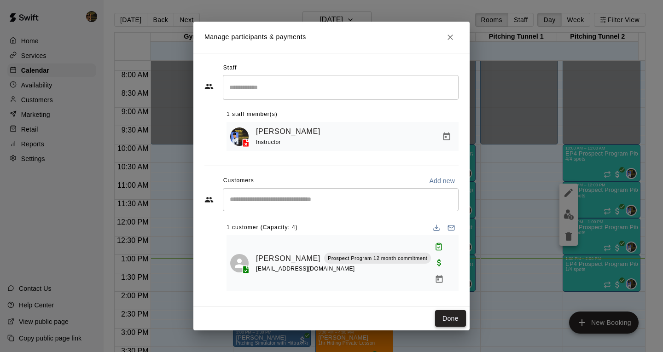
click at [452, 313] on button "Done" at bounding box center [450, 318] width 31 height 17
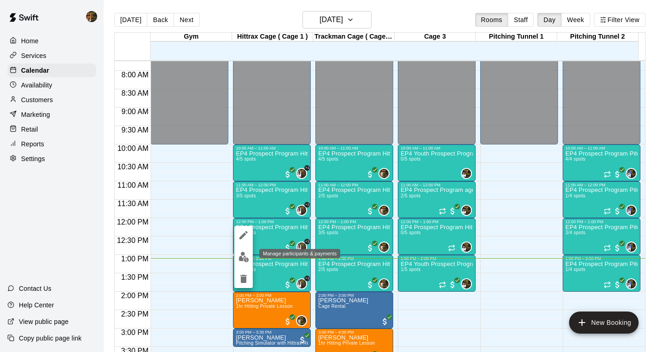
click at [239, 257] on img "edit" at bounding box center [244, 257] width 11 height 11
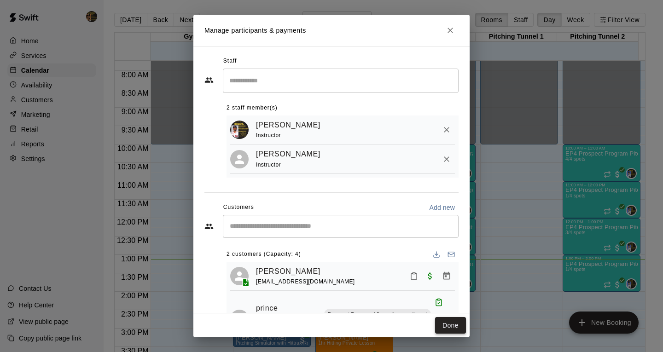
click at [457, 325] on button "Done" at bounding box center [450, 325] width 31 height 17
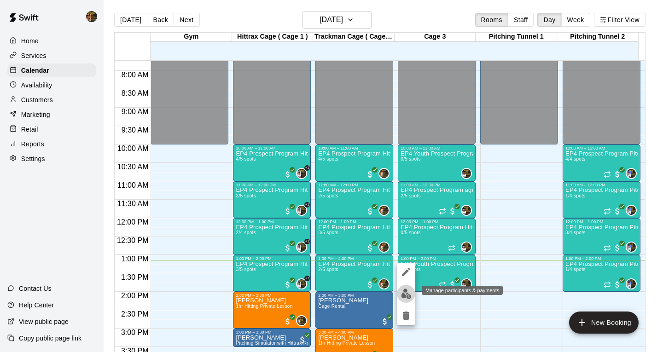
click at [406, 291] on img "edit" at bounding box center [406, 294] width 11 height 11
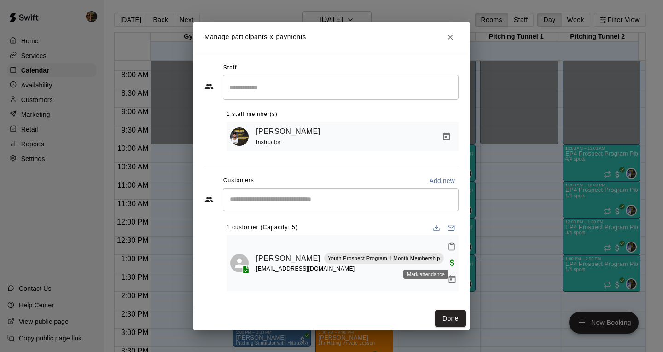
click at [448, 251] on icon "Mark attendance" at bounding box center [452, 247] width 8 height 8
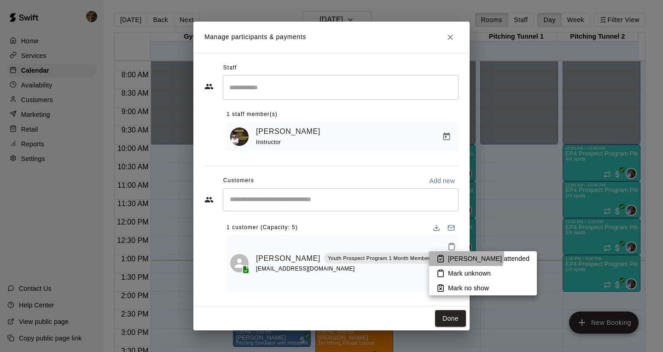
click at [465, 255] on p "Mark attended" at bounding box center [488, 258] width 81 height 9
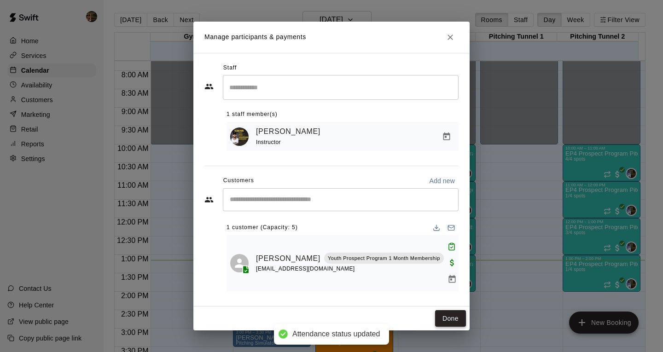
click at [454, 313] on button "Done" at bounding box center [450, 318] width 31 height 17
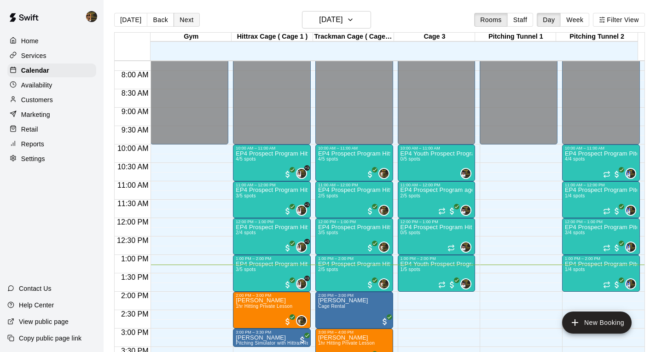
drag, startPoint x: 649, startPoint y: 158, endPoint x: 183, endPoint y: 14, distance: 488.3
drag, startPoint x: 183, startPoint y: 14, endPoint x: 428, endPoint y: 308, distance: 382.5
click at [428, 308] on div "12:00 AM – 10:00 AM Closed 10:00 AM – 11:00 AM EP4 Youth Prospect Program Hitti…" at bounding box center [437, 218] width 78 height 884
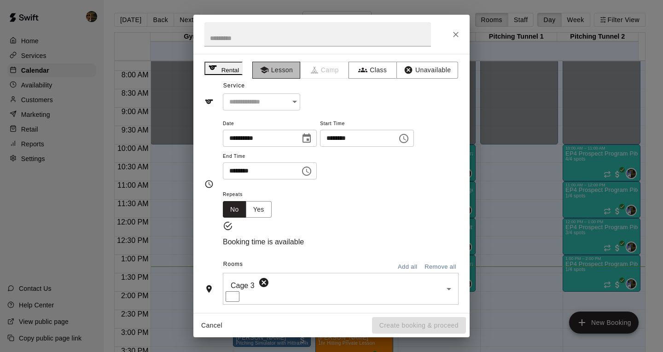
click at [281, 73] on button "Lesson" at bounding box center [276, 70] width 48 height 17
click at [297, 103] on icon "Open" at bounding box center [294, 102] width 5 height 2
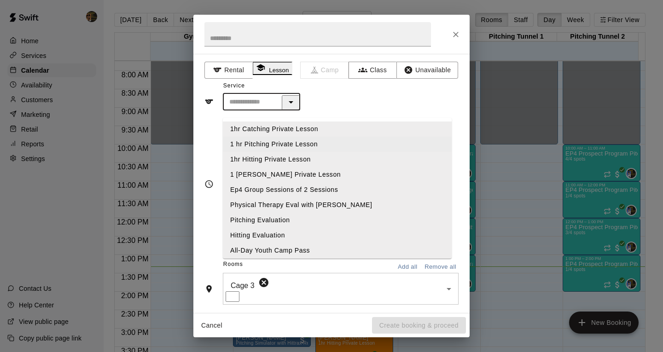
click at [280, 144] on li "1 hr Pitching Private Lesson" at bounding box center [337, 144] width 229 height 15
type input "**********"
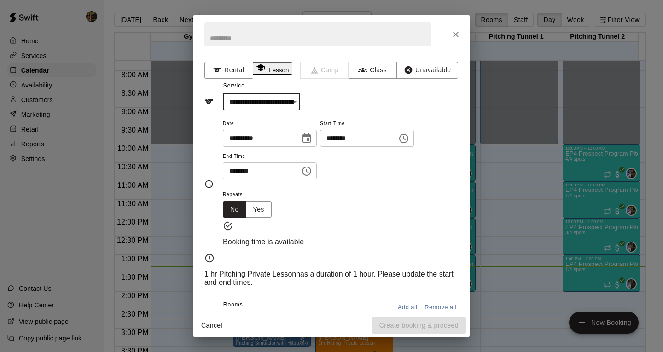
click at [349, 147] on input "********" at bounding box center [355, 138] width 71 height 17
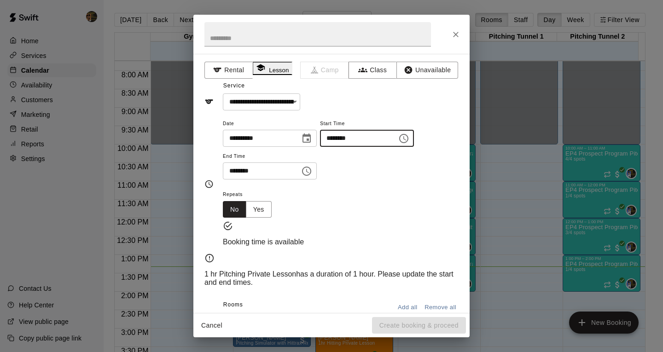
type input "********"
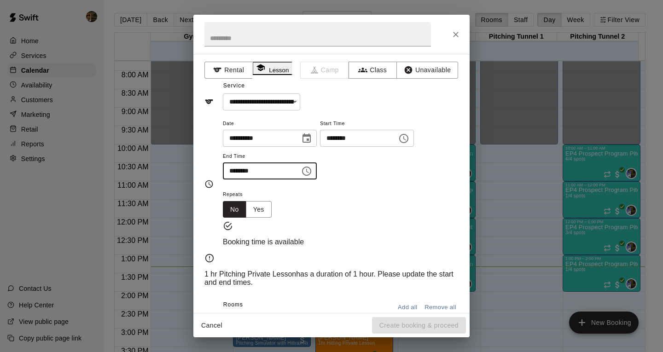
click at [237, 180] on input "********" at bounding box center [258, 171] width 71 height 17
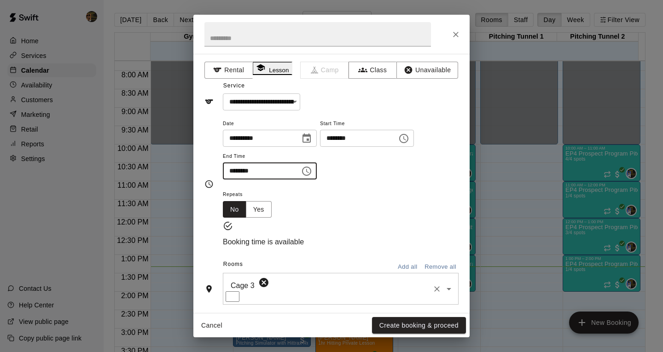
click at [447, 291] on icon "Open" at bounding box center [449, 289] width 5 height 2
type input "********"
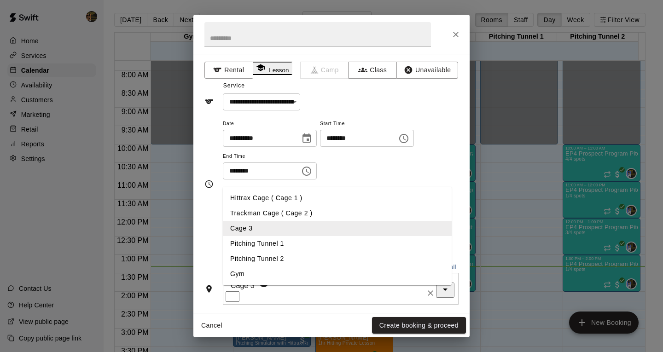
click at [239, 249] on li "Pitching Tunnel 1" at bounding box center [337, 243] width 229 height 15
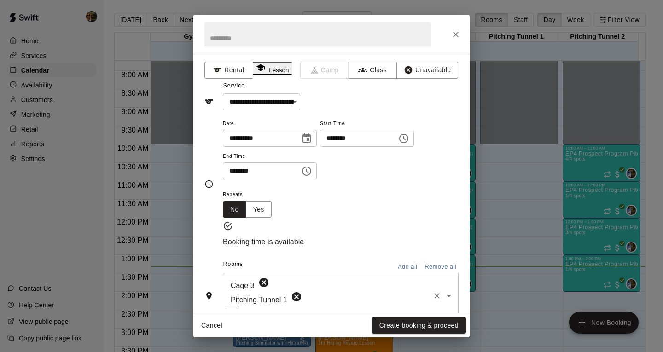
click at [258, 288] on icon at bounding box center [263, 282] width 11 height 11
click at [406, 325] on button "Create booking & proceed" at bounding box center [419, 325] width 94 height 17
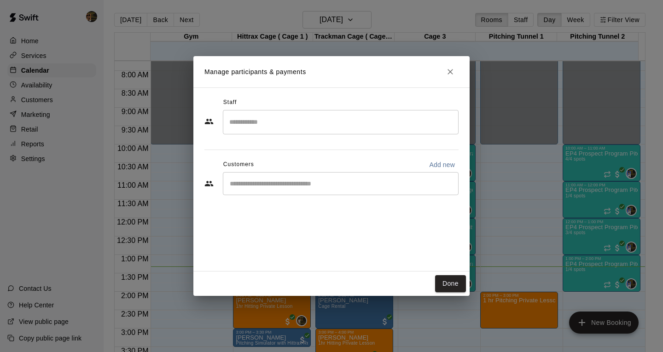
click at [353, 122] on input "Search staff" at bounding box center [340, 122] width 227 height 16
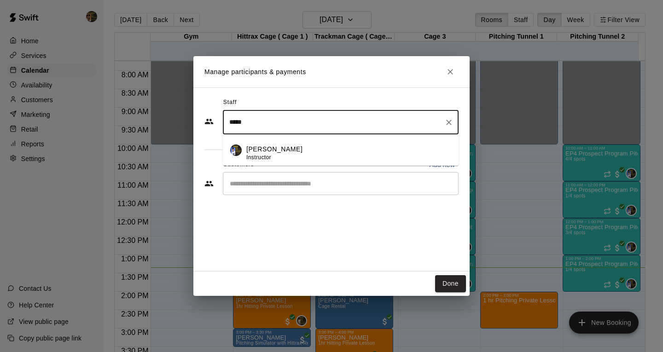
click at [271, 154] on div "Mariel Checo Instructor" at bounding box center [274, 154] width 56 height 18
type input "*****"
click at [273, 185] on input "Start typing to search customers..." at bounding box center [340, 183] width 227 height 9
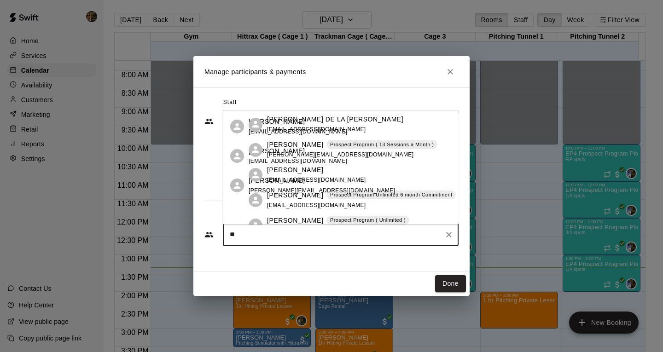
type input "*"
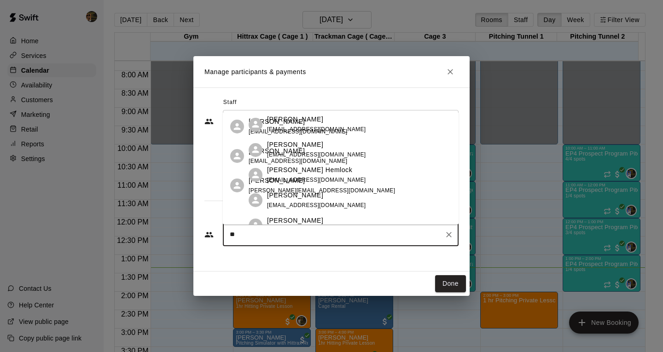
type input "*"
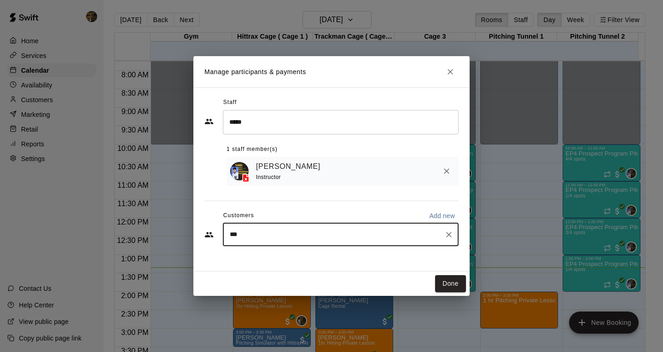
type input "****"
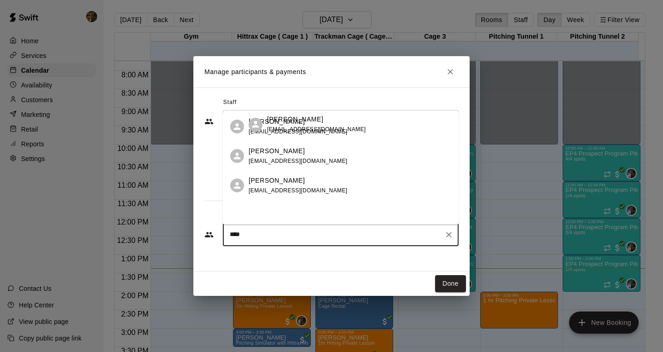
click at [262, 160] on span "saleh617@aol.com" at bounding box center [298, 161] width 99 height 6
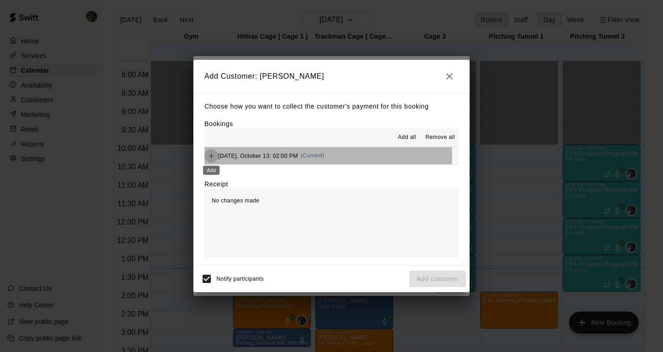
click at [211, 157] on icon "Add" at bounding box center [211, 155] width 9 height 9
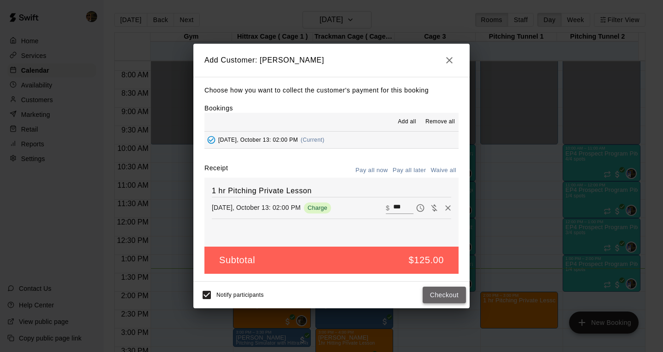
click at [445, 295] on button "Checkout" at bounding box center [444, 295] width 43 height 17
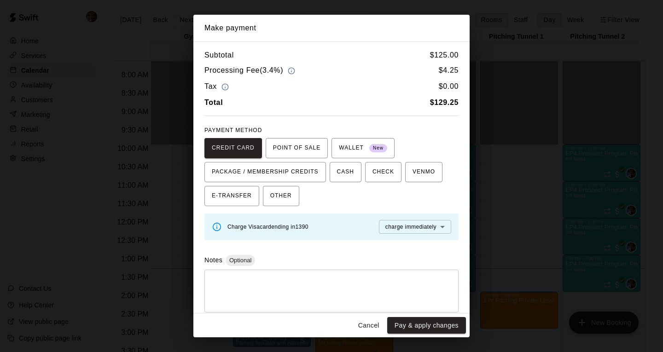
click at [371, 326] on button "Cancel" at bounding box center [368, 325] width 29 height 17
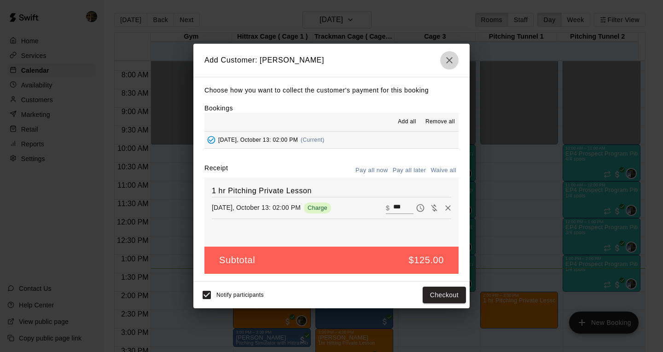
click at [449, 55] on icon "button" at bounding box center [449, 60] width 11 height 11
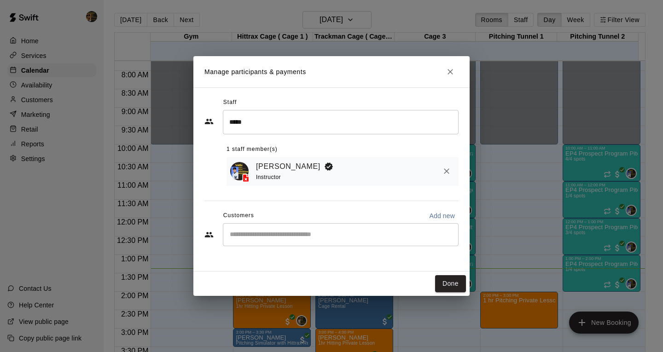
click at [266, 233] on input "Start typing to search customers..." at bounding box center [340, 234] width 227 height 9
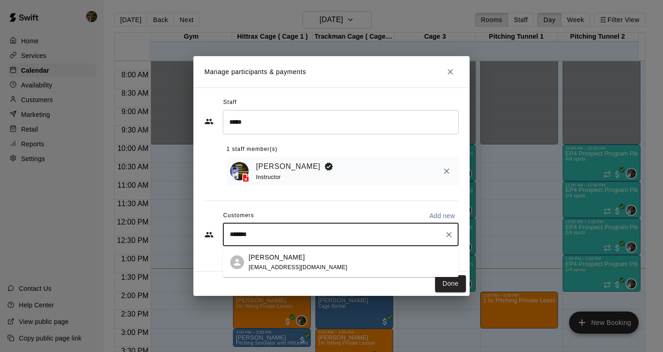
type input "********"
click at [258, 259] on p "Ayden saleh" at bounding box center [277, 258] width 56 height 10
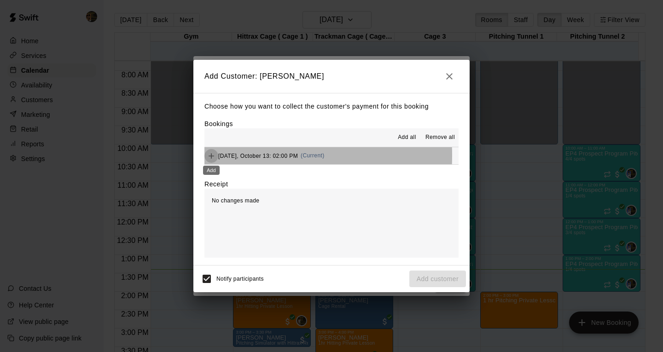
click at [208, 156] on icon "Add" at bounding box center [211, 155] width 9 height 9
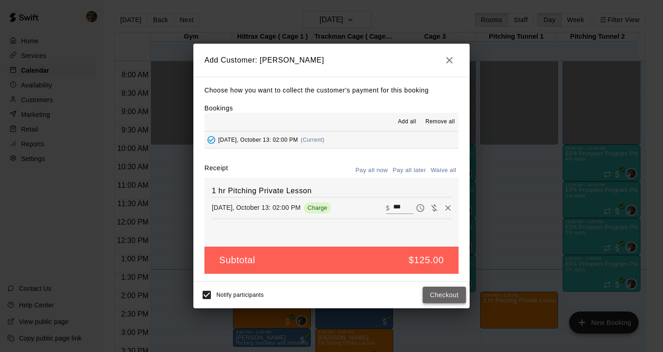
click at [448, 297] on button "Checkout" at bounding box center [444, 295] width 43 height 17
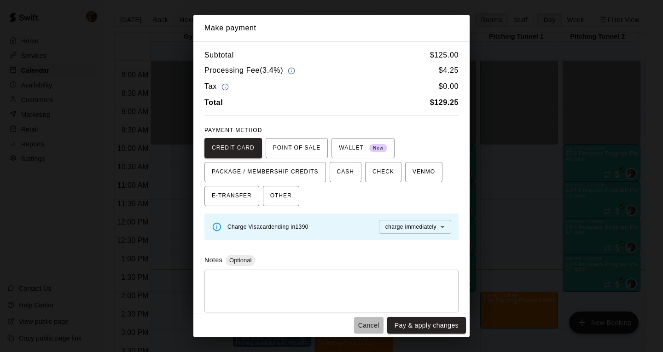
click at [362, 326] on button "Cancel" at bounding box center [368, 325] width 29 height 17
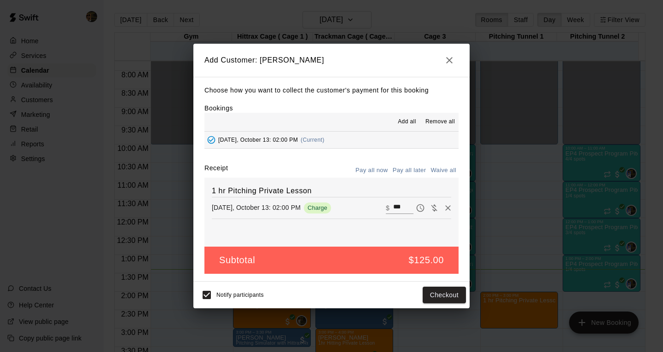
click at [448, 54] on button "button" at bounding box center [449, 60] width 18 height 18
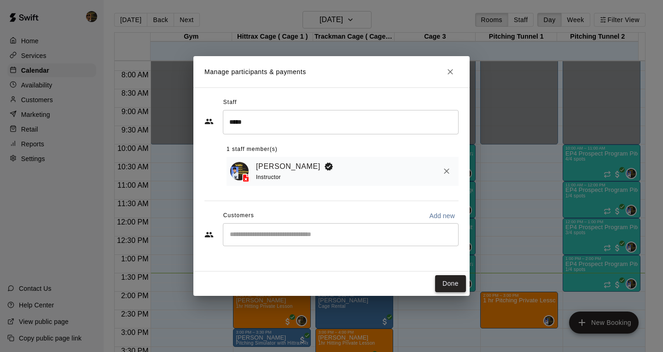
click at [445, 283] on button "Done" at bounding box center [450, 283] width 31 height 17
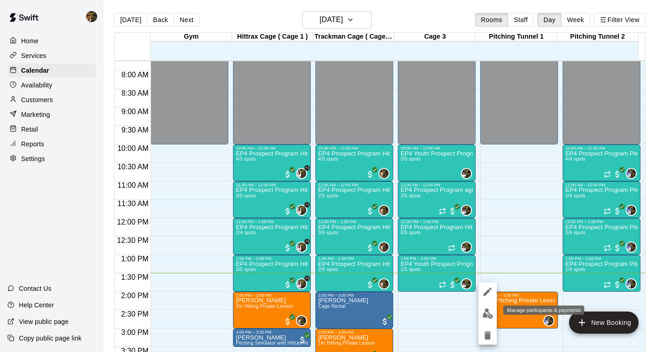
click at [485, 312] on img "edit" at bounding box center [488, 313] width 11 height 11
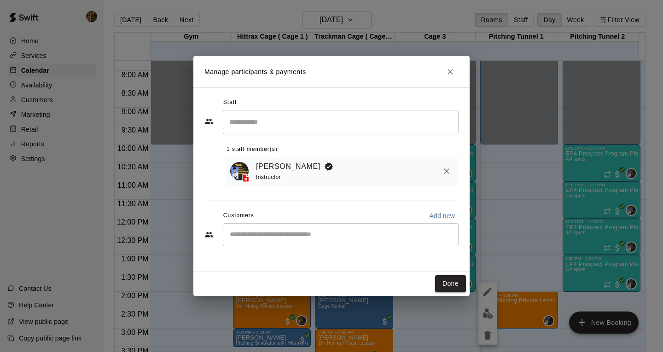
click at [251, 234] on input "Start typing to search customers..." at bounding box center [340, 234] width 227 height 9
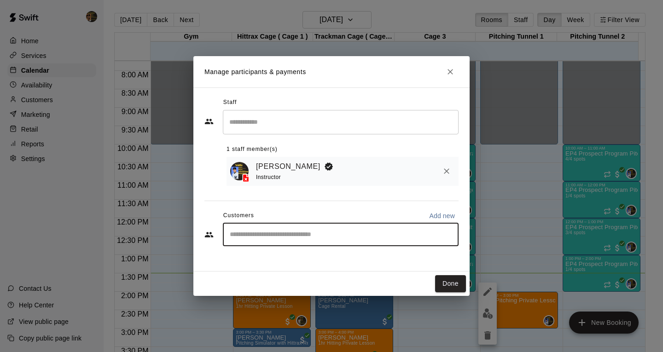
type input "*"
type input "****"
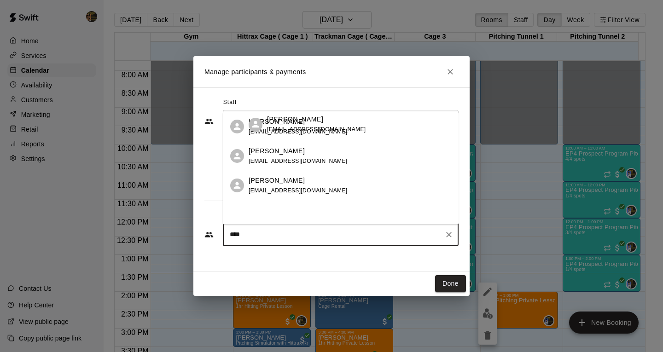
click at [267, 124] on p "Ayden saleh" at bounding box center [295, 120] width 56 height 10
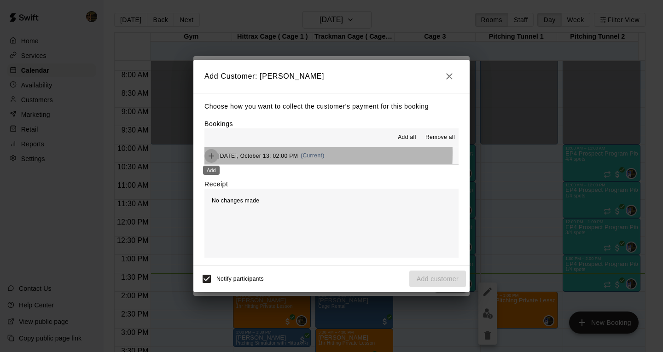
click at [210, 153] on icon "Add" at bounding box center [211, 155] width 9 height 9
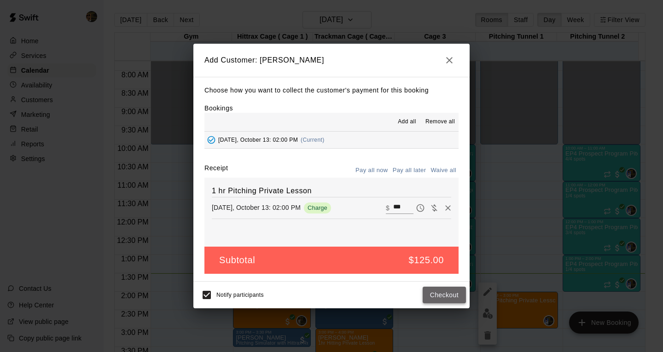
click at [441, 297] on button "Checkout" at bounding box center [444, 295] width 43 height 17
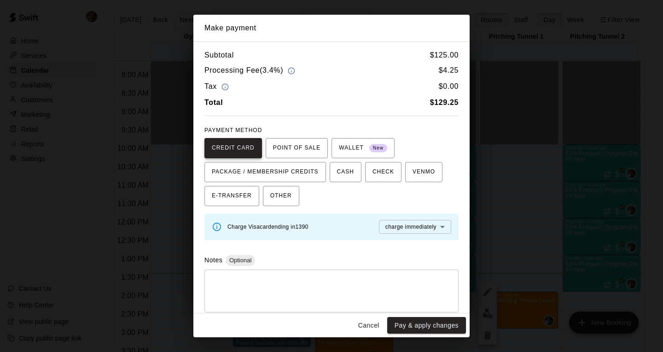
click at [237, 146] on span "CREDIT CARD" at bounding box center [233, 148] width 43 height 15
click at [416, 329] on button "Pay & apply changes" at bounding box center [426, 325] width 79 height 17
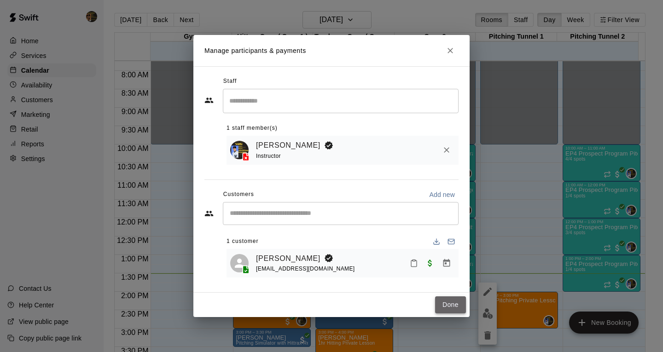
click at [445, 306] on button "Done" at bounding box center [450, 305] width 31 height 17
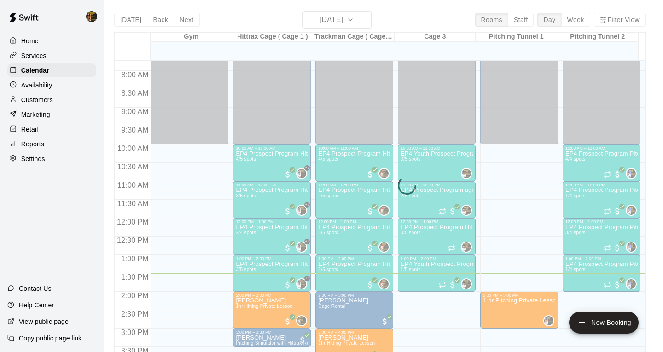
click at [410, 260] on div "1:00 PM – 2:00 PM" at bounding box center [437, 258] width 72 height 5
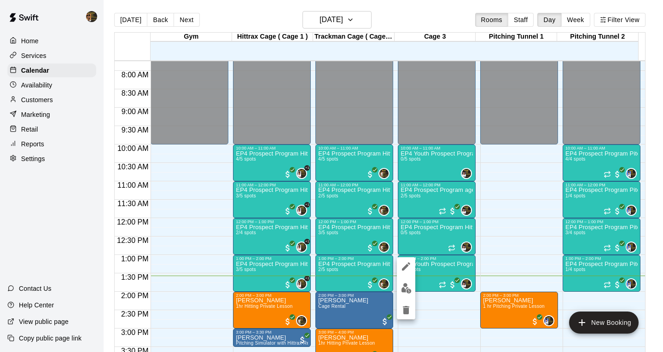
click at [663, 308] on div at bounding box center [331, 176] width 663 height 352
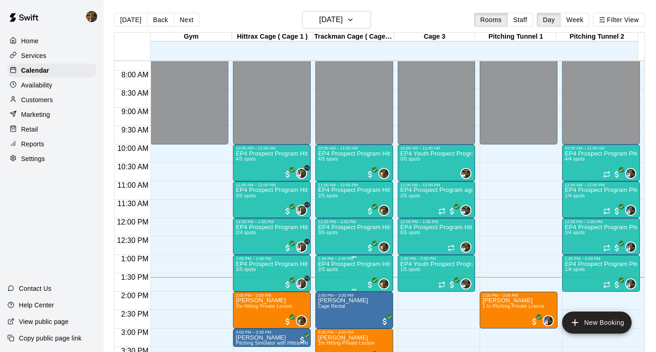
drag, startPoint x: 321, startPoint y: 262, endPoint x: 316, endPoint y: 263, distance: 5.1
drag, startPoint x: 316, startPoint y: 263, endPoint x: 377, endPoint y: 311, distance: 77.4
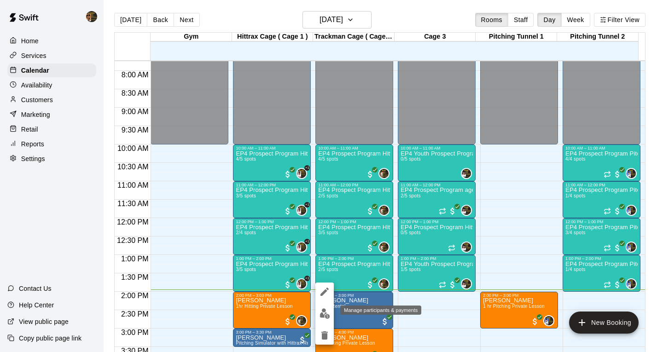
click at [320, 313] on img "edit" at bounding box center [325, 313] width 11 height 11
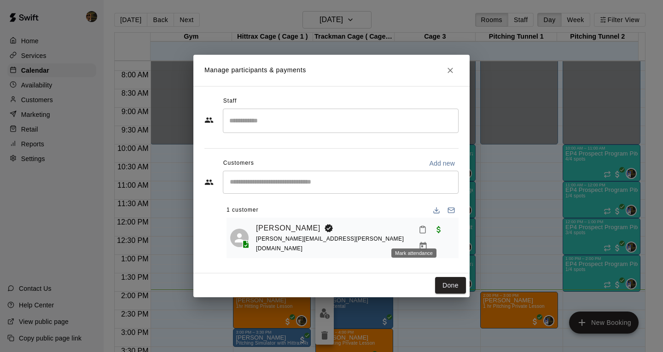
click at [419, 232] on icon "Mark attendance" at bounding box center [423, 230] width 8 height 8
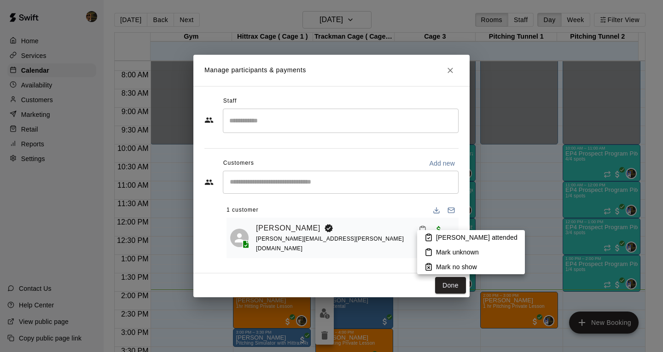
click at [460, 237] on p "Mark attended" at bounding box center [476, 237] width 81 height 9
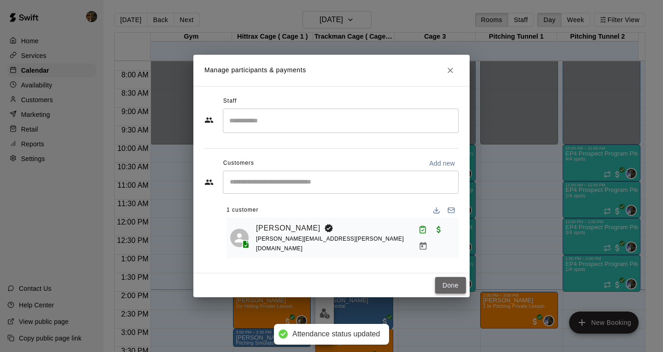
click at [458, 284] on button "Done" at bounding box center [450, 285] width 31 height 17
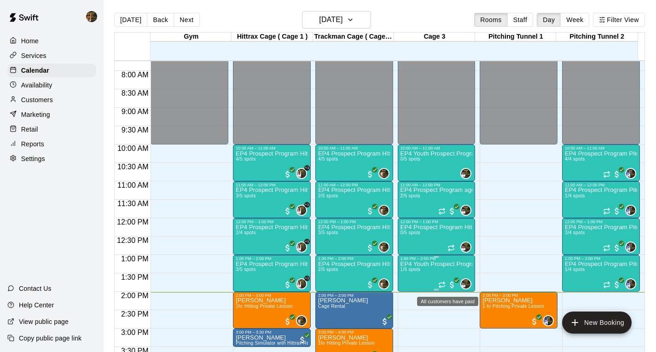
click at [454, 279] on icon "All customers have paid" at bounding box center [457, 281] width 6 height 6
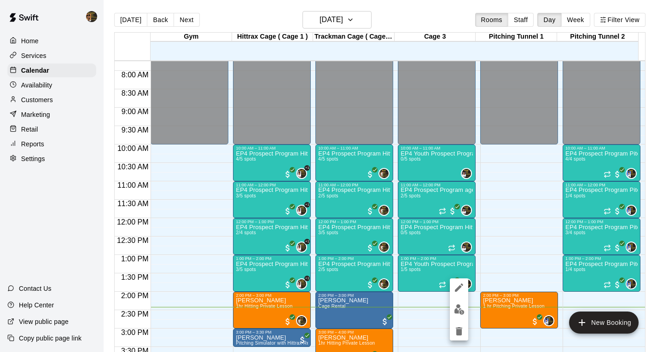
click at [284, 170] on div at bounding box center [331, 176] width 663 height 352
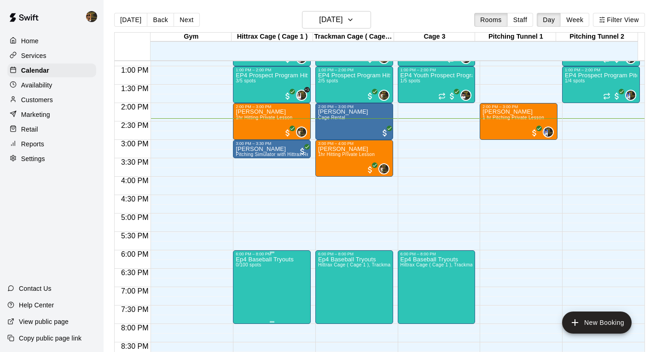
scroll to position [469, 0]
